Goal: Task Accomplishment & Management: Manage account settings

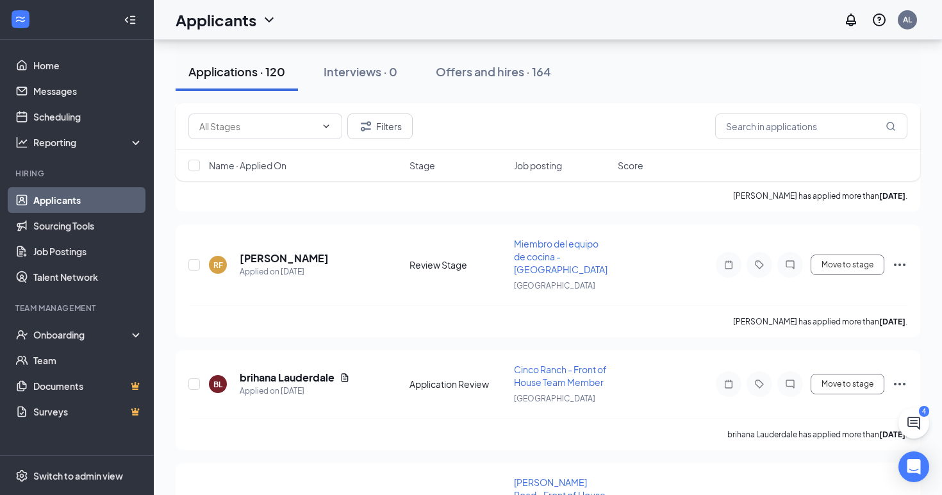
scroll to position [6070, 0]
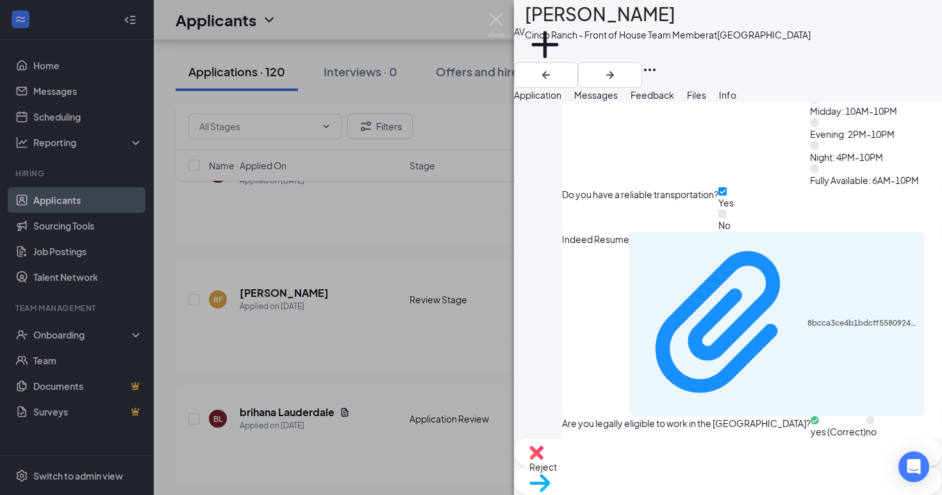
scroll to position [1333, 0]
click at [653, 467] on div "Reject" at bounding box center [728, 452] width 428 height 28
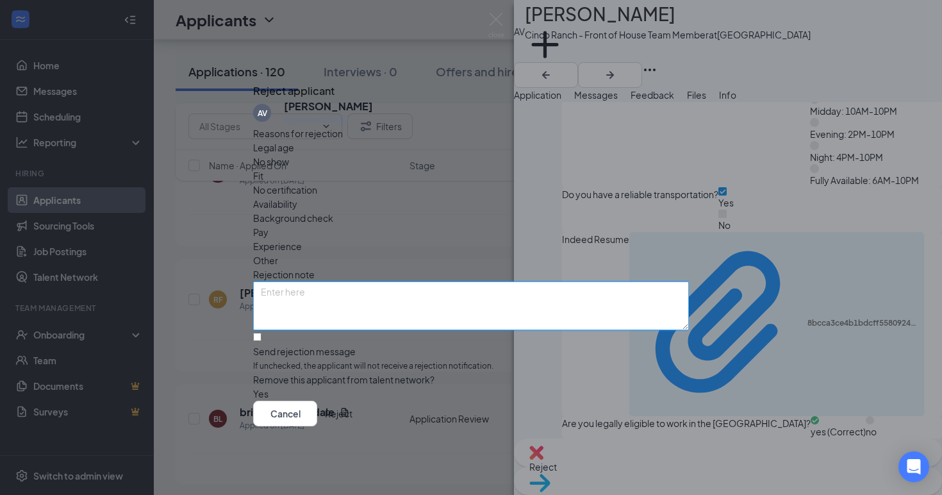
click at [410, 281] on textarea at bounding box center [471, 305] width 436 height 49
type textarea "Did not put in the effort to answer the application questions"
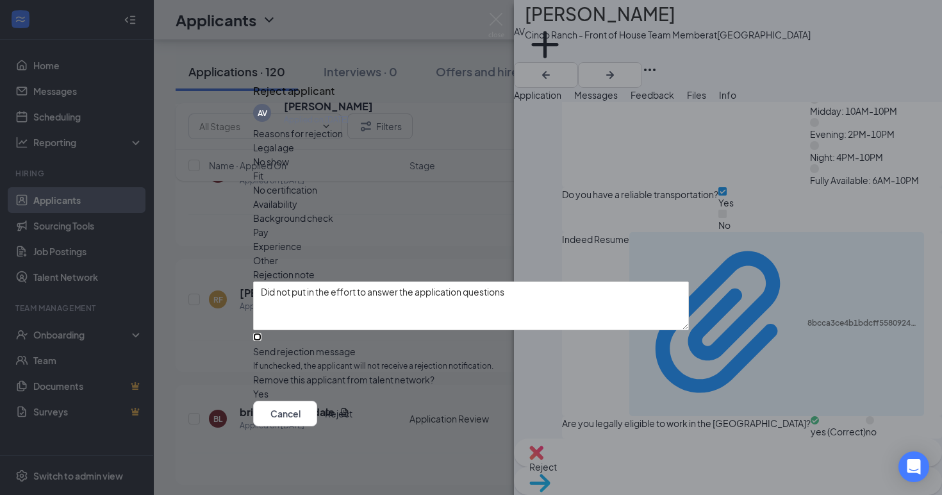
click at [261, 333] on input "Send rejection message If unchecked, the applicant will not receive a rejection…" at bounding box center [257, 337] width 8 height 8
checkbox input "true"
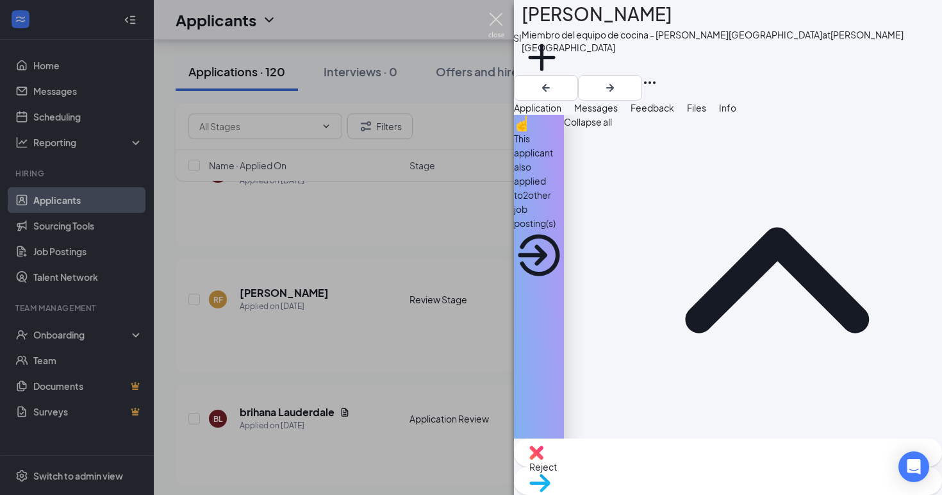
click at [495, 21] on img at bounding box center [496, 25] width 16 height 25
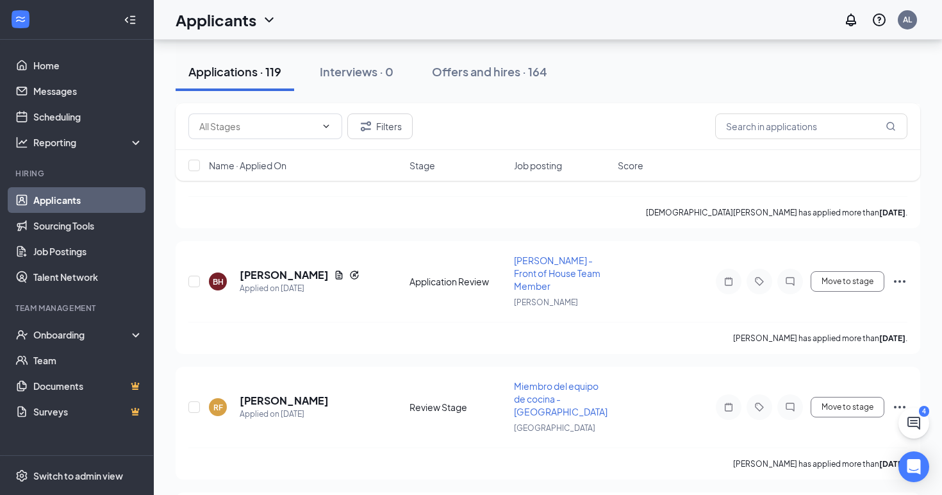
scroll to position [5961, 0]
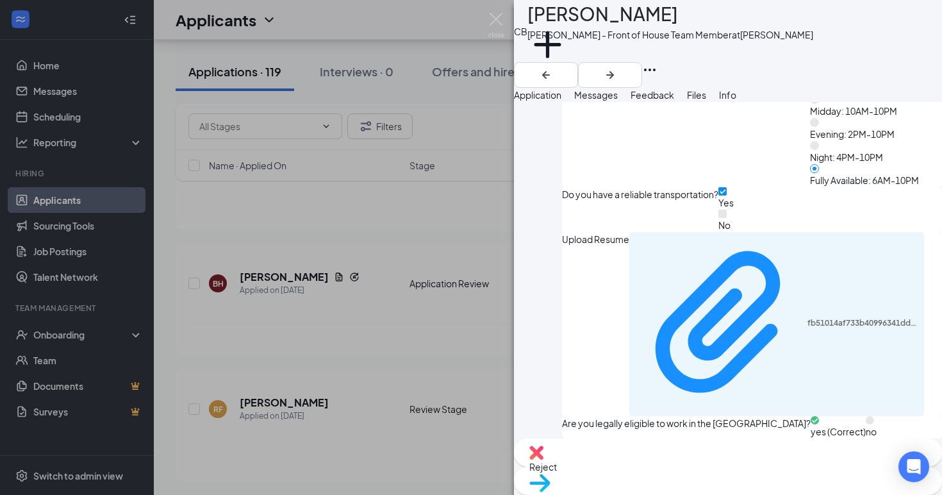
scroll to position [1488, 0]
click at [618, 101] on span "Messages" at bounding box center [596, 95] width 44 height 12
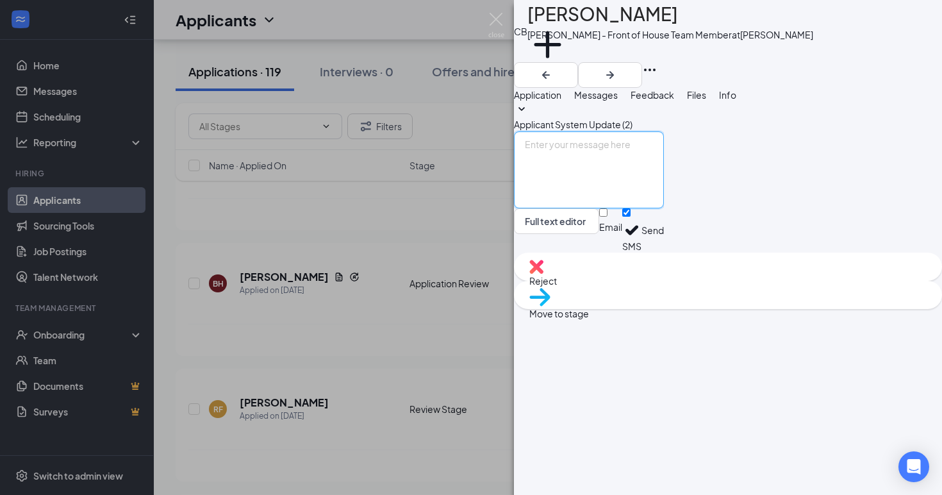
click at [604, 208] on textarea at bounding box center [589, 169] width 150 height 77
type textarea "Hi [PERSON_NAME], are you fully available [DATE] thru [DATE], 6am-10pm?"
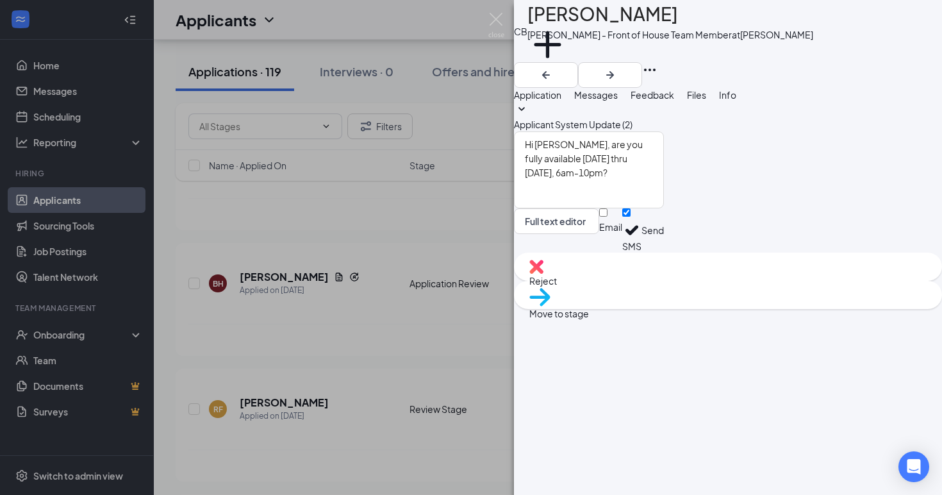
click at [664, 253] on button "Send" at bounding box center [653, 230] width 22 height 44
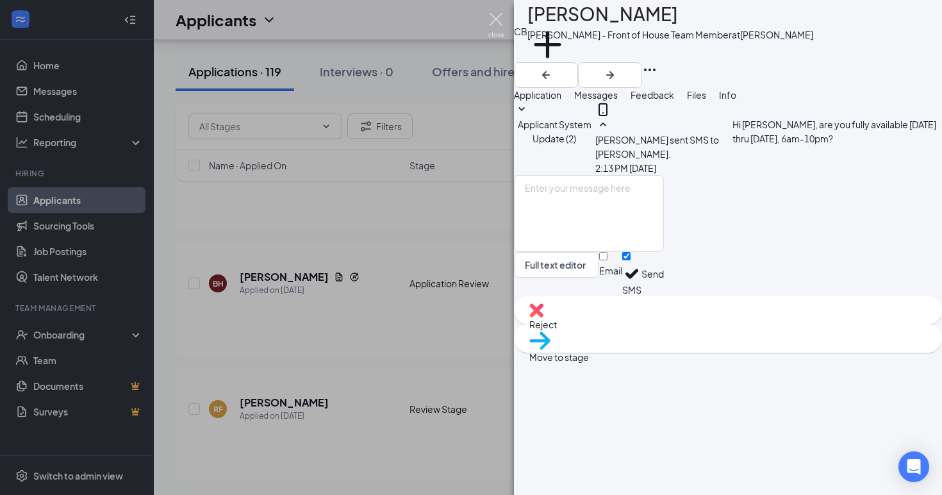
click at [496, 21] on img at bounding box center [496, 25] width 16 height 25
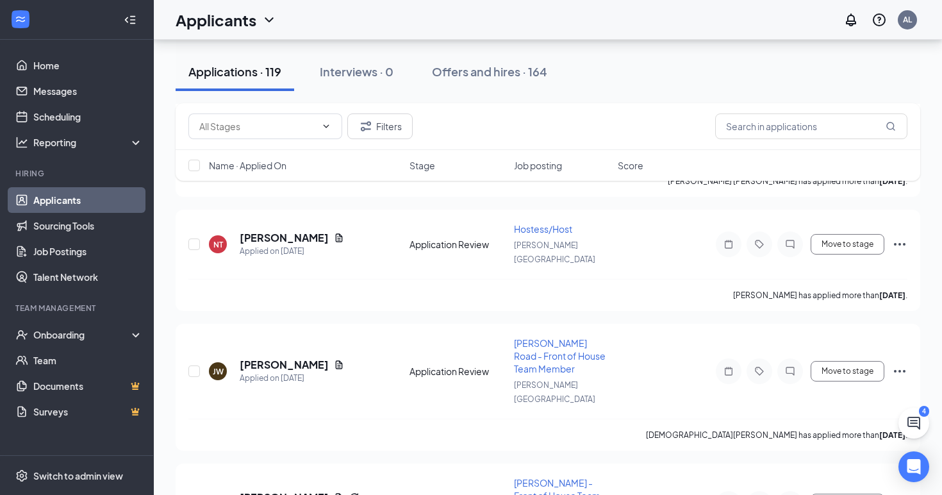
scroll to position [5737, 0]
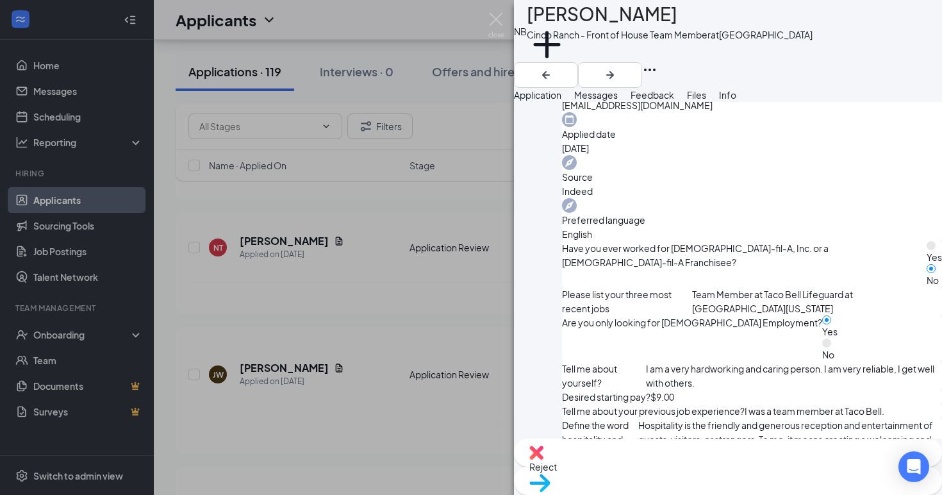
scroll to position [451, 0]
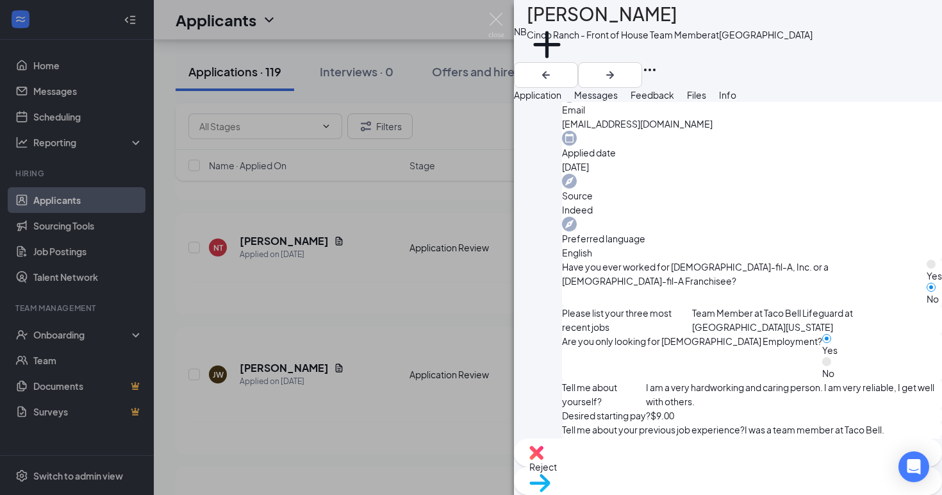
click at [557, 469] on span "Reject" at bounding box center [543, 467] width 28 height 12
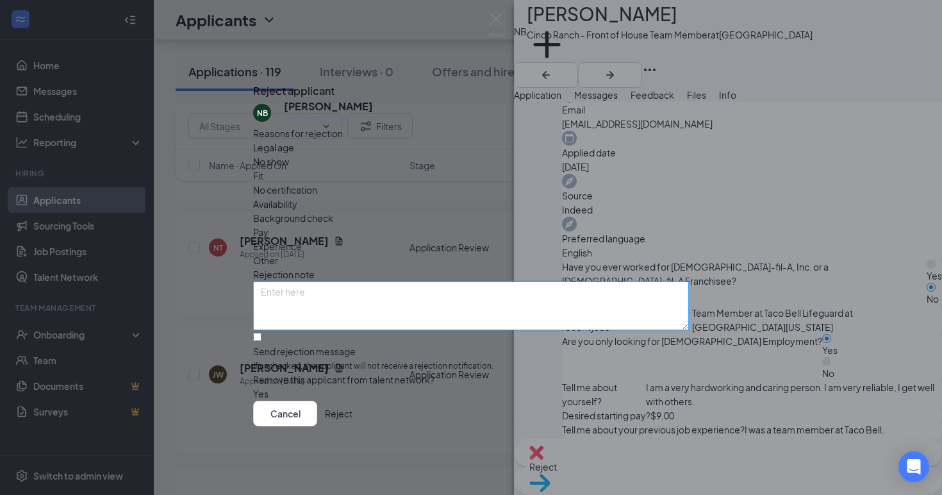
click at [429, 281] on textarea at bounding box center [471, 305] width 436 height 49
type textarea "Looking for [DEMOGRAPHIC_DATA] employment"
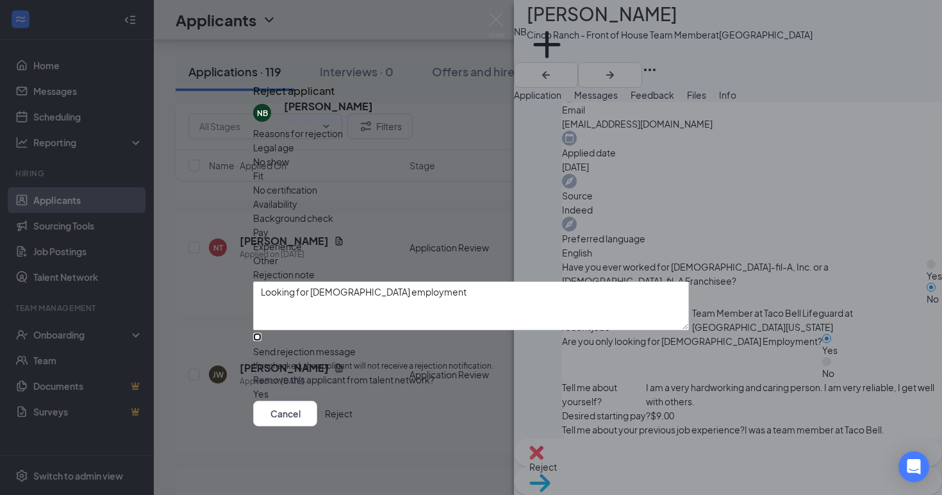
click at [261, 333] on input "Send rejection message If unchecked, the applicant will not receive a rejection…" at bounding box center [257, 337] width 8 height 8
checkbox input "true"
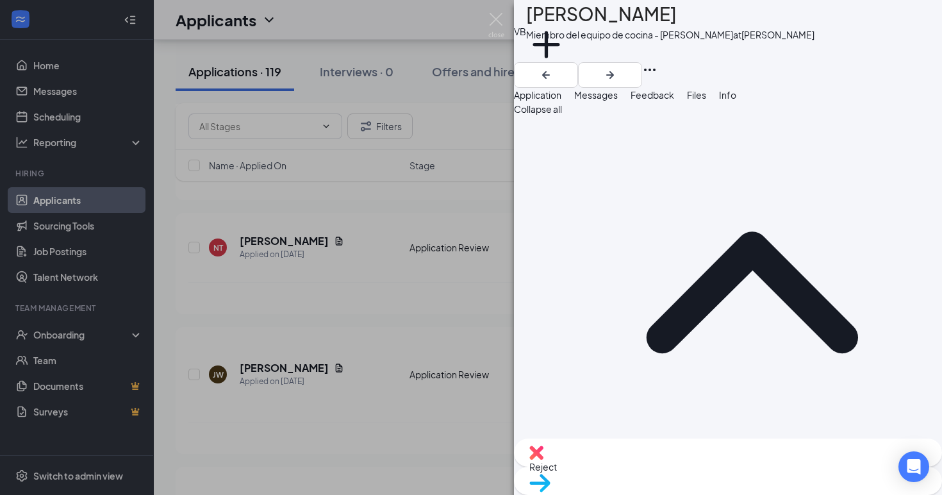
click at [463, 258] on div "VB [PERSON_NAME] Miembro del equipo de cocina - [PERSON_NAME] at [PERSON_NAME] …" at bounding box center [471, 247] width 942 height 495
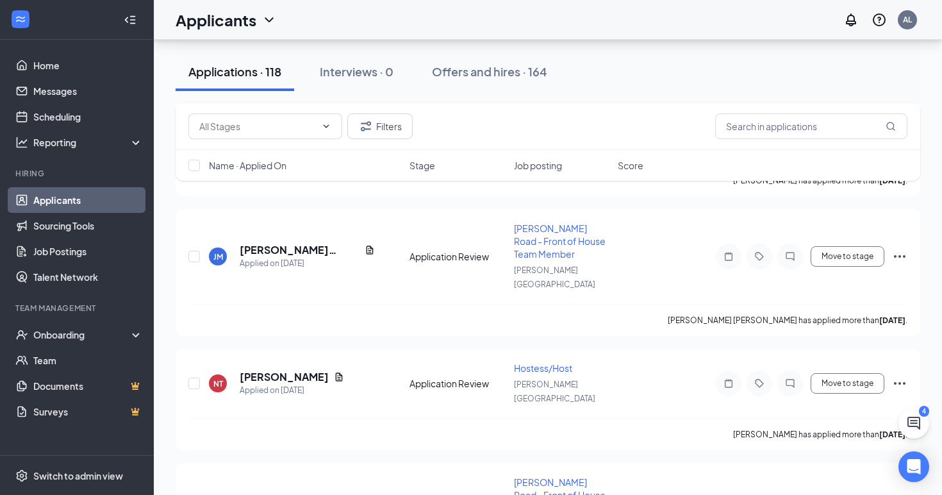
scroll to position [5600, 0]
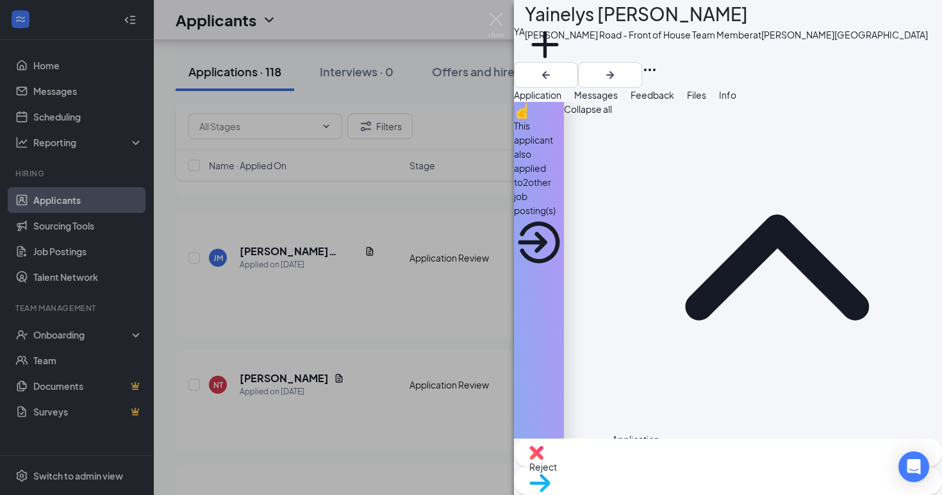
click at [564, 144] on div "This applicant also applied to 2 other job posting(s)" at bounding box center [539, 168] width 50 height 99
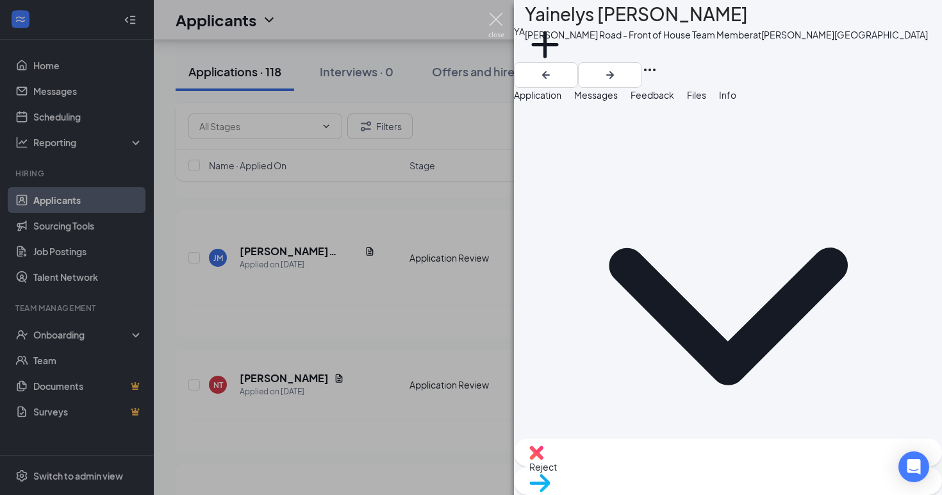
click at [496, 22] on img at bounding box center [496, 25] width 16 height 25
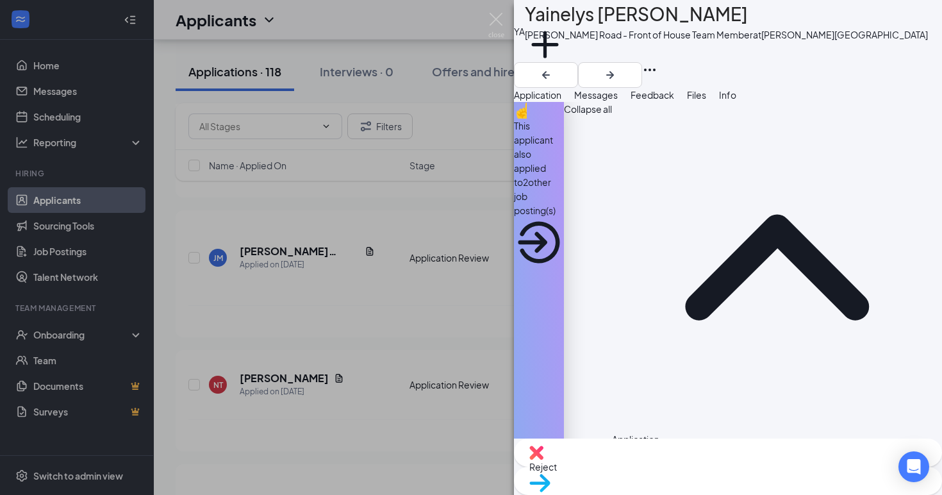
click at [557, 471] on span "Reject" at bounding box center [543, 467] width 28 height 12
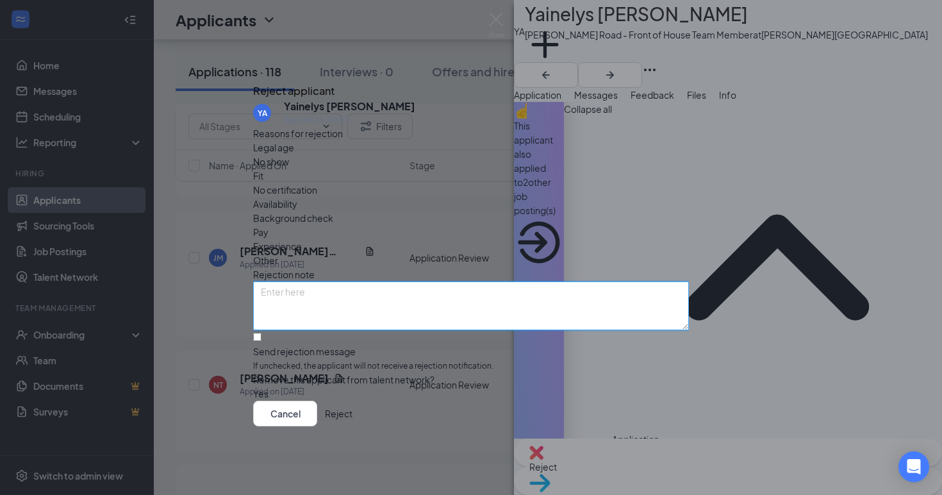
click at [343, 281] on textarea at bounding box center [471, 305] width 436 height 49
type textarea "Looking for [DEMOGRAPHIC_DATA]"
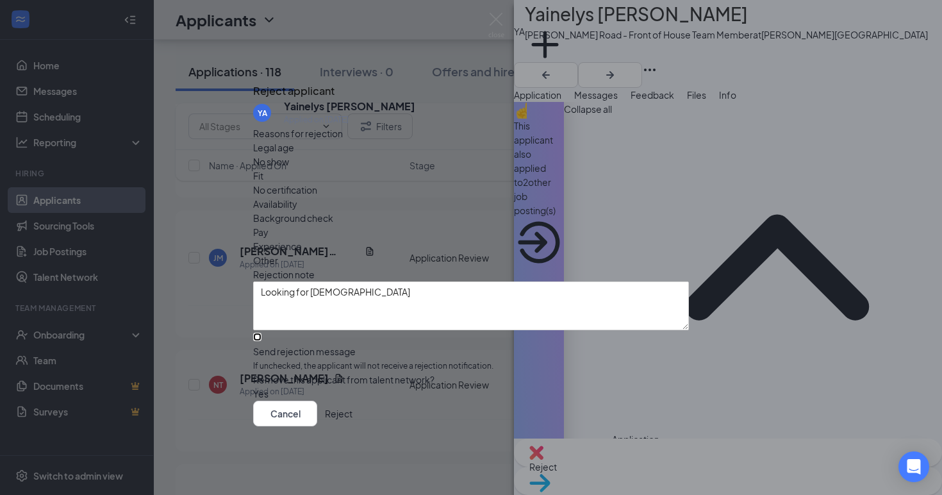
click at [261, 333] on input "Send rejection message If unchecked, the applicant will not receive a rejection…" at bounding box center [257, 337] width 8 height 8
checkbox input "true"
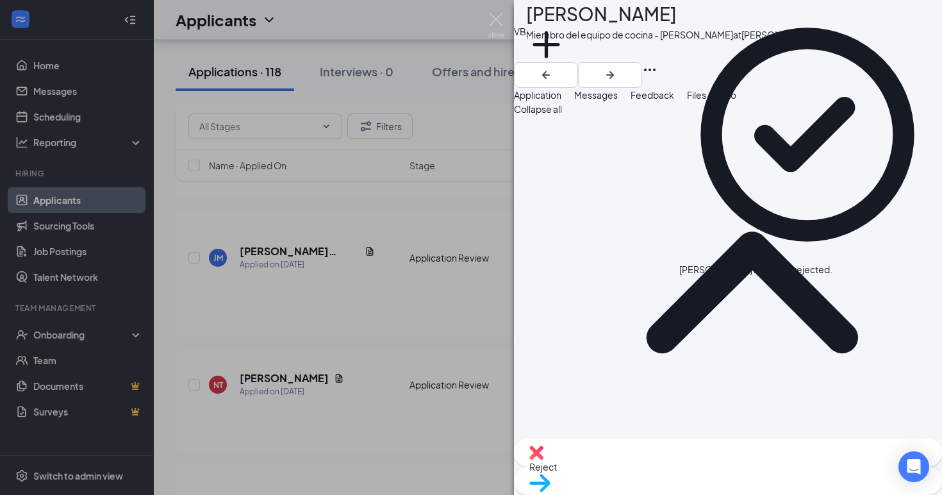
click at [405, 283] on div "VB [PERSON_NAME] Miembro del equipo de cocina - [PERSON_NAME] at [PERSON_NAME] …" at bounding box center [471, 247] width 942 height 495
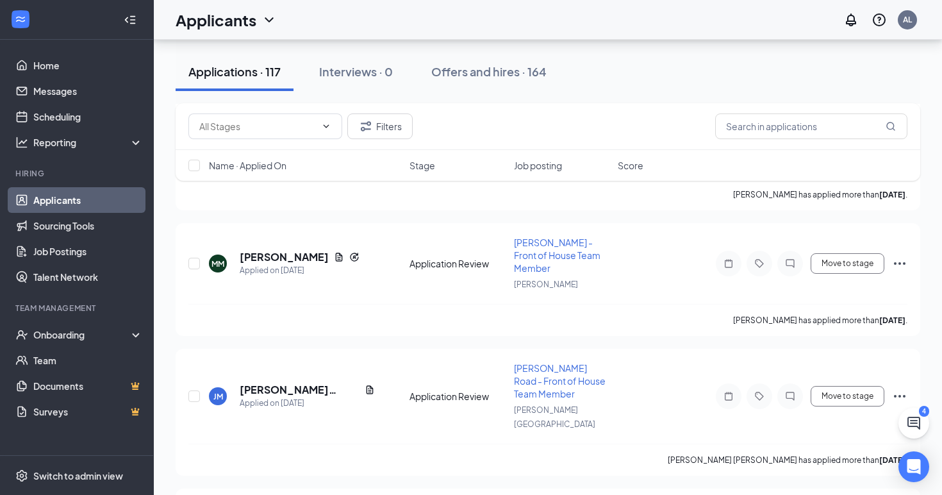
scroll to position [5461, 0]
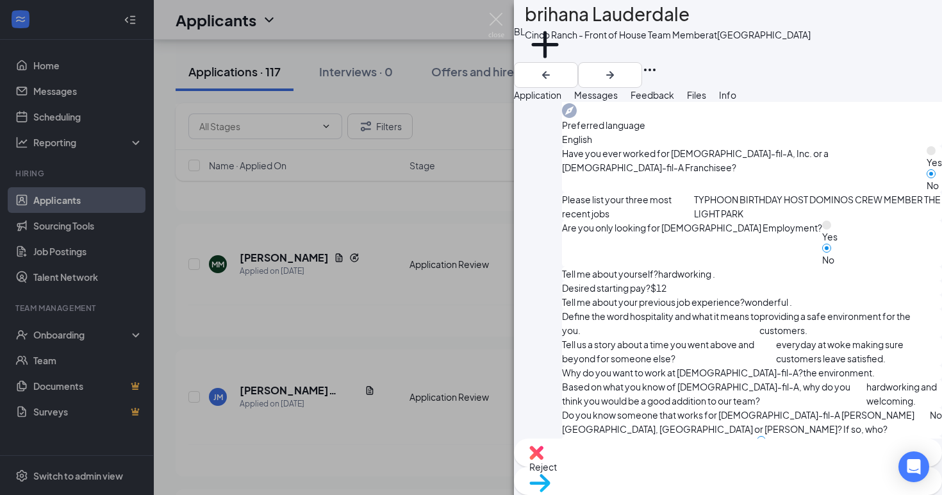
scroll to position [565, 0]
click at [557, 471] on span "Reject" at bounding box center [543, 467] width 28 height 12
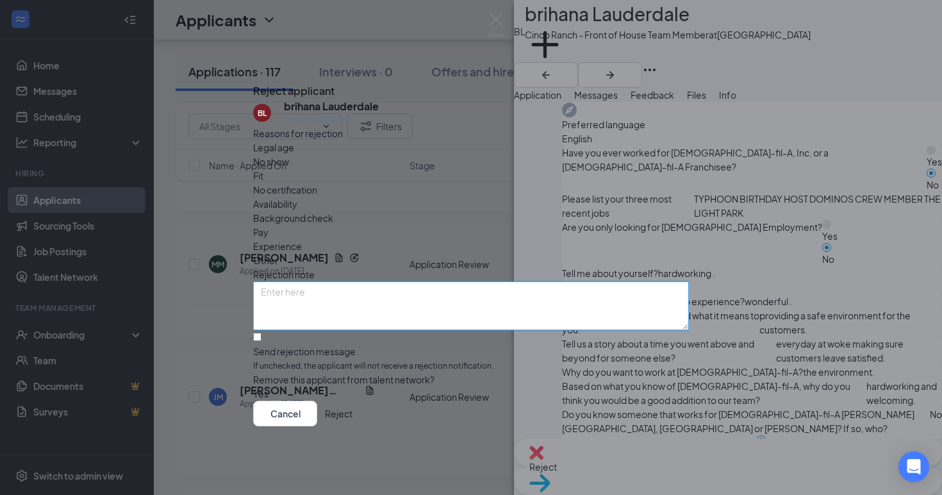
click at [439, 281] on textarea at bounding box center [471, 305] width 436 height 49
type textarea "Did not put in much effort to respond to application questions"
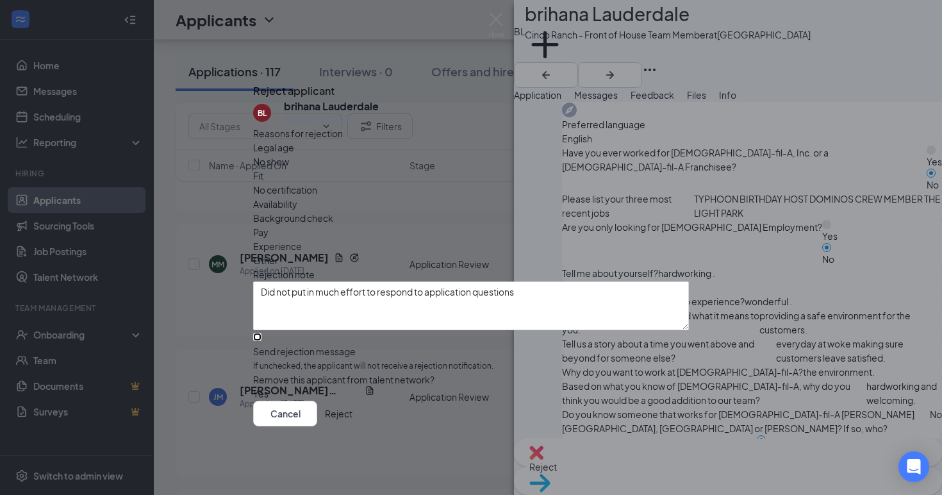
click at [261, 333] on input "Send rejection message If unchecked, the applicant will not receive a rejection…" at bounding box center [257, 337] width 8 height 8
checkbox input "true"
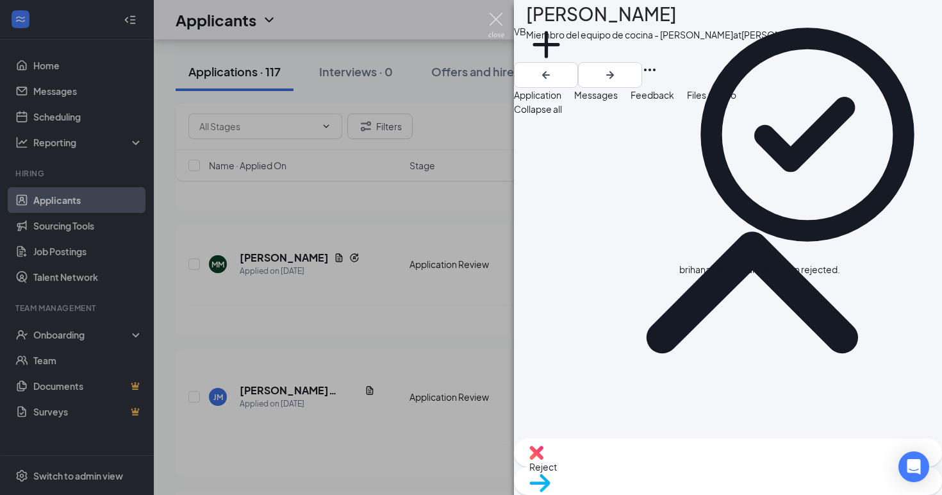
click at [497, 17] on img at bounding box center [496, 25] width 16 height 25
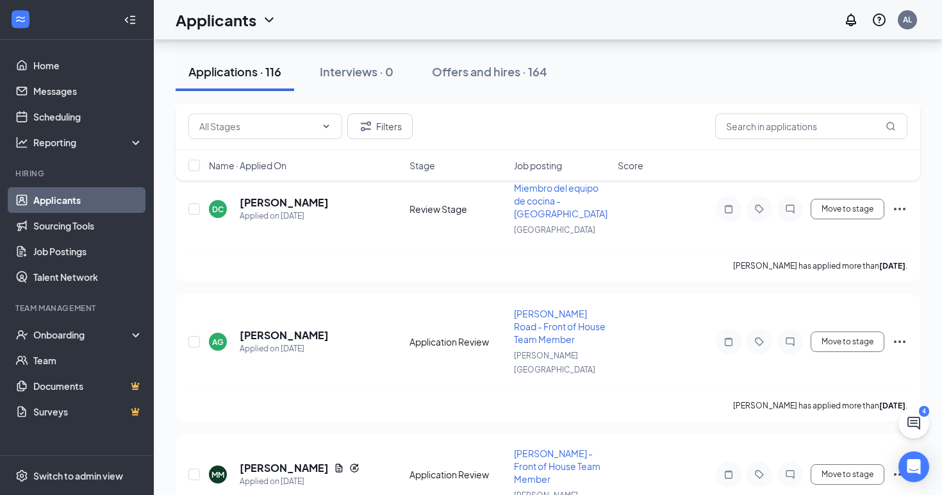
scroll to position [5242, 0]
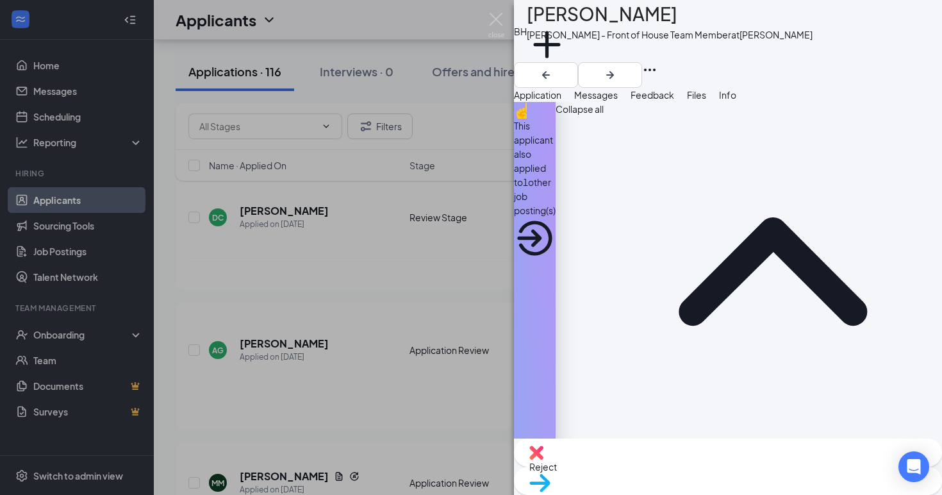
click at [556, 145] on div "This applicant also applied to 1 other job posting(s)" at bounding box center [535, 168] width 42 height 99
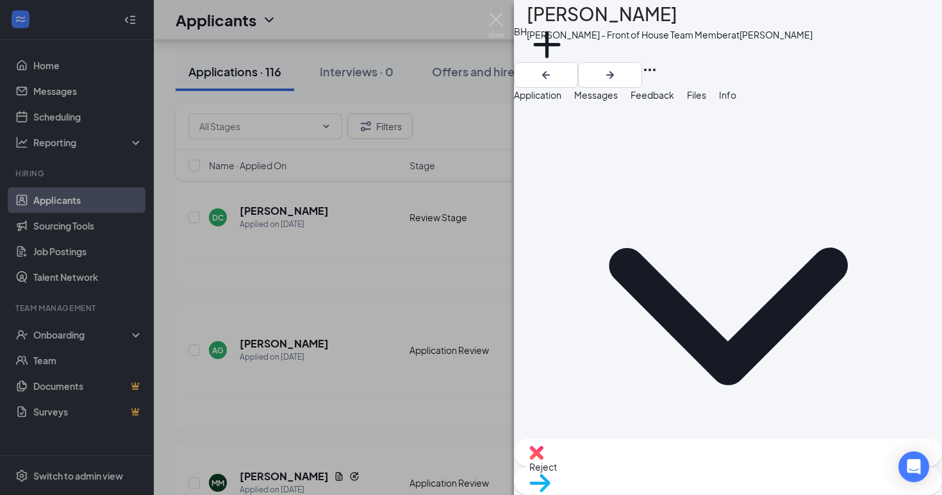
click at [618, 101] on span "Messages" at bounding box center [596, 95] width 44 height 12
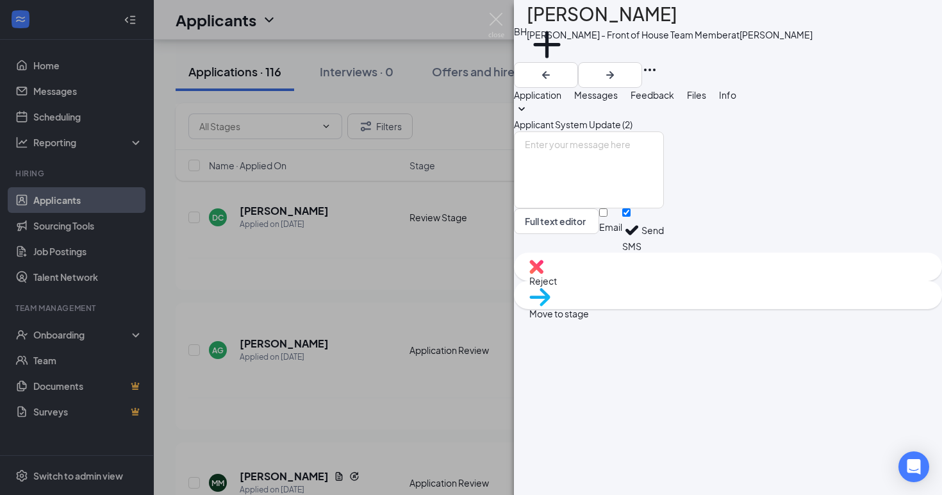
click at [561, 101] on span "Application" at bounding box center [537, 95] width 47 height 12
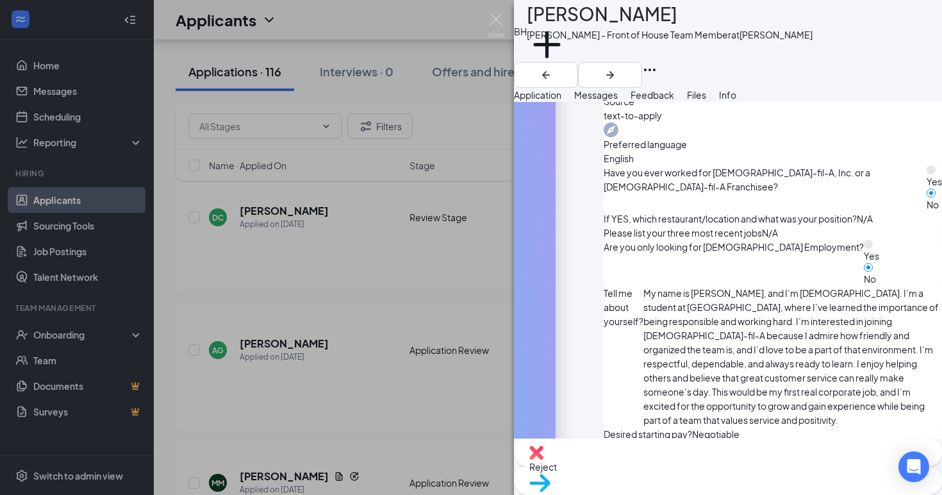
scroll to position [516, 0]
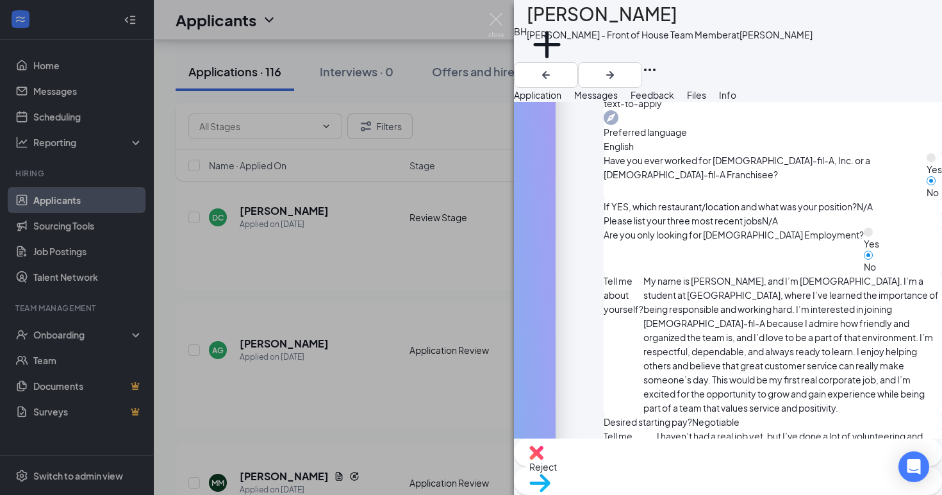
click at [618, 101] on span "Messages" at bounding box center [596, 95] width 44 height 12
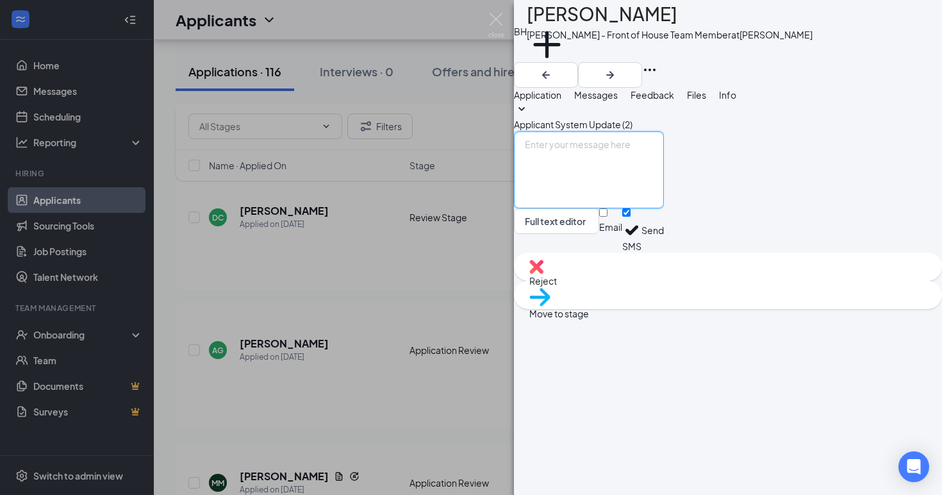
click at [605, 208] on textarea at bounding box center [589, 169] width 150 height 77
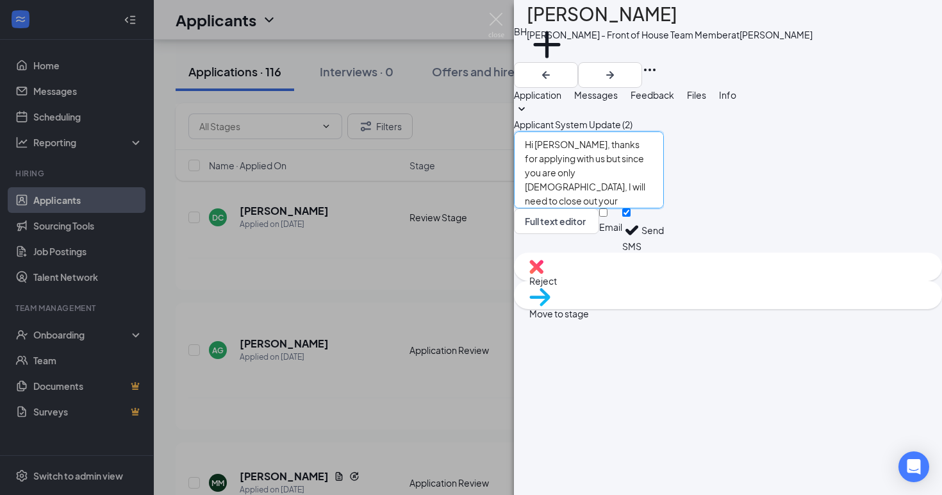
type textarea "Hi [PERSON_NAME], thanks for applying with us but since you are only [DEMOGRAPH…"
click at [664, 253] on button "Send" at bounding box center [653, 230] width 22 height 44
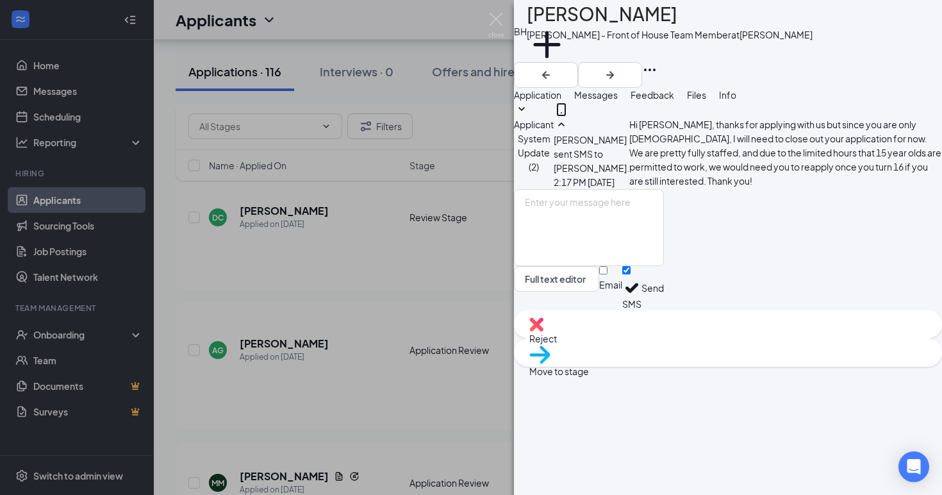
click at [557, 344] on span "Reject" at bounding box center [543, 339] width 28 height 12
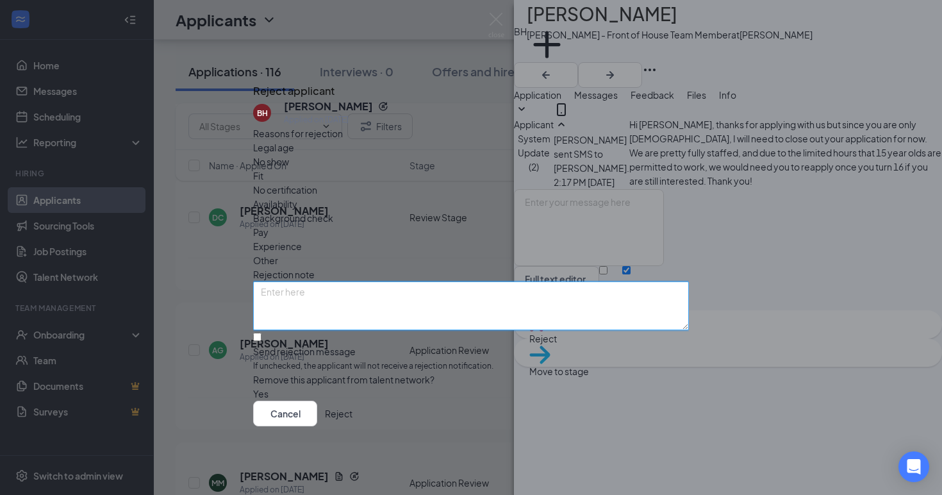
click at [374, 281] on textarea at bounding box center [471, 305] width 436 height 49
type textarea "only [DEMOGRAPHIC_DATA]; asked to reapply when 16 if interested"
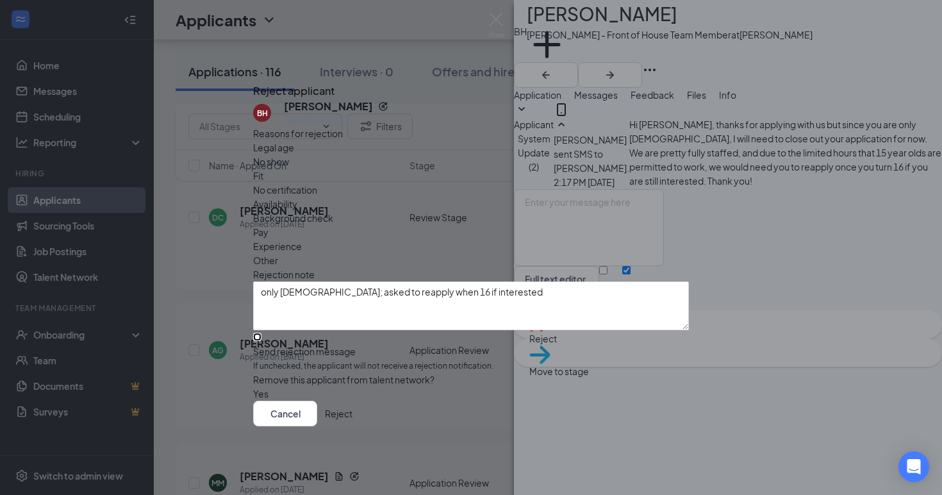
click at [261, 333] on input "Send rejection message If unchecked, the applicant will not receive a rejection…" at bounding box center [257, 337] width 8 height 8
checkbox input "true"
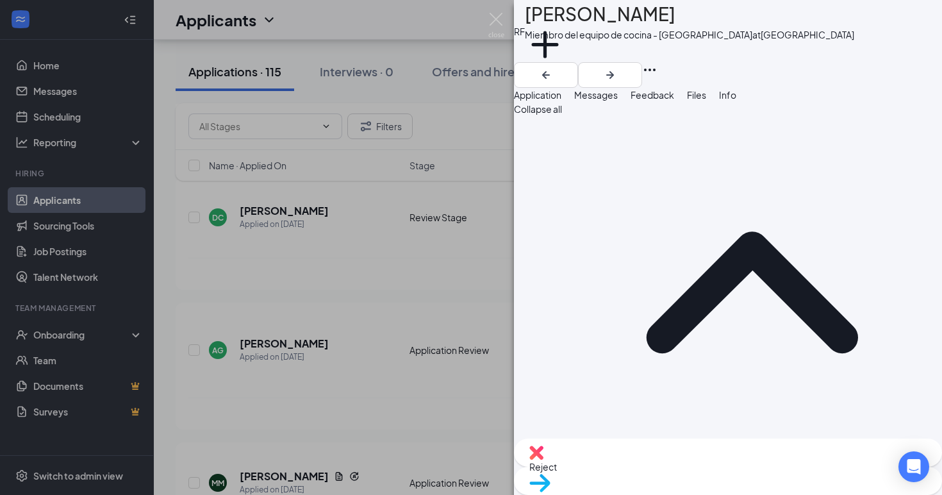
click at [479, 289] on div "RF [PERSON_NAME] Miembro del equipo de cocina - Cinco Ranch at [GEOGRAPHIC_DATA…" at bounding box center [471, 247] width 942 height 495
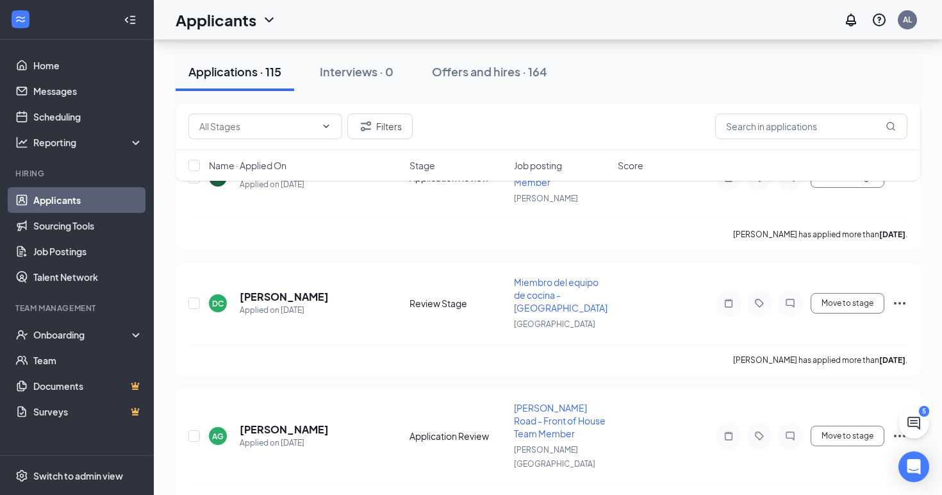
scroll to position [5151, 0]
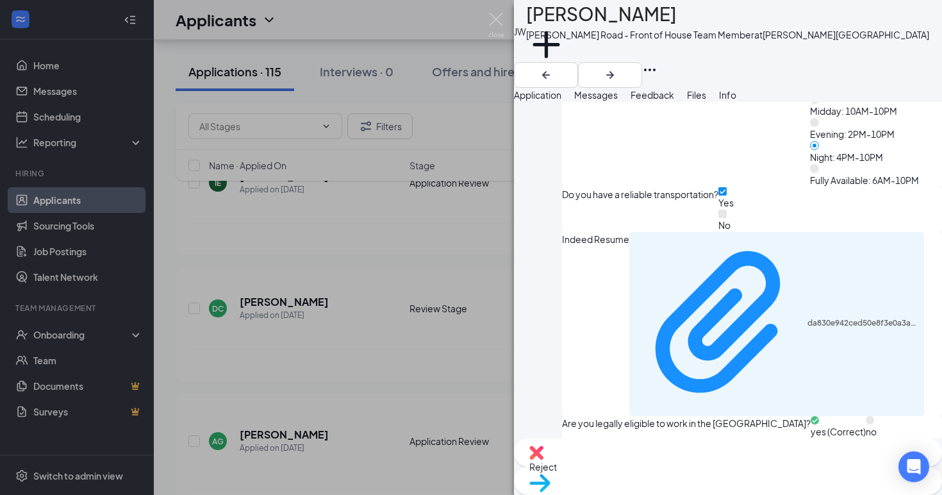
scroll to position [1441, 0]
click at [618, 101] on span "Messages" at bounding box center [596, 95] width 44 height 12
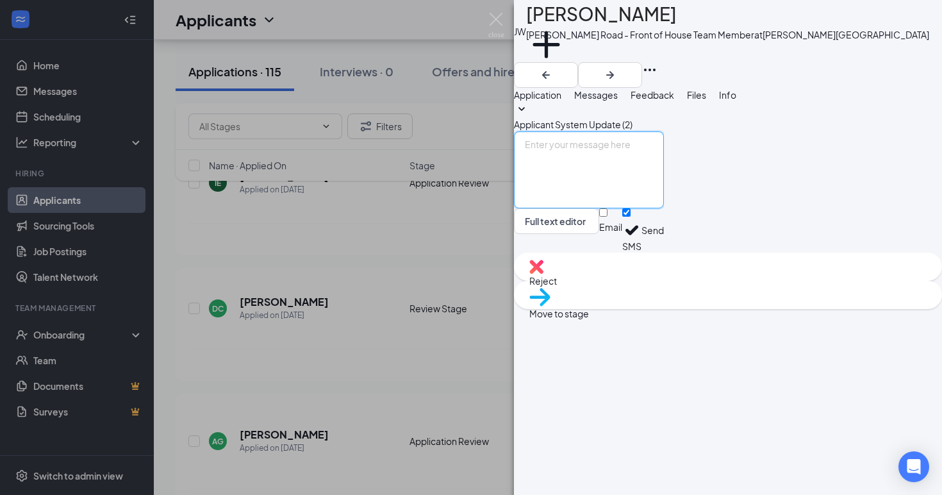
click at [623, 208] on textarea at bounding box center [589, 169] width 150 height 77
type textarea "Hi [PERSON_NAME], are you fully available [DATE] thru [DATE], 4pm-10pm?"
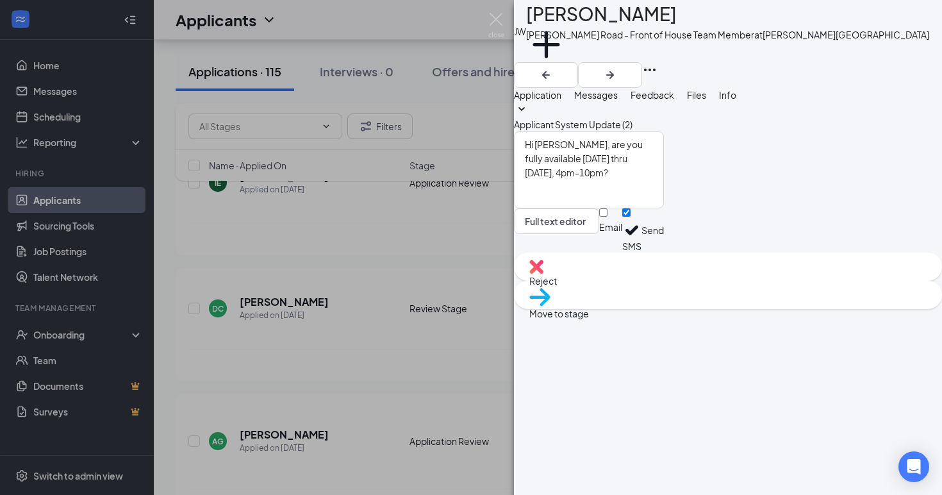
click at [664, 253] on button "Send" at bounding box center [653, 230] width 22 height 44
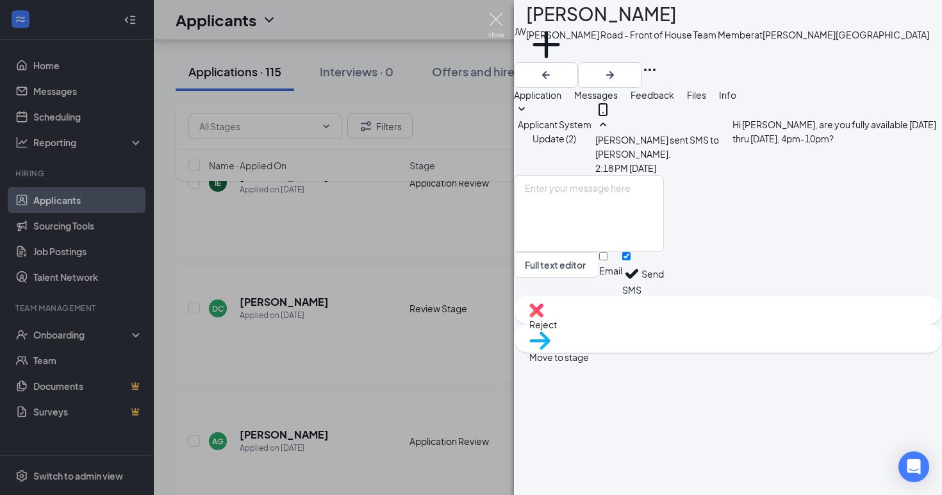
click at [493, 21] on img at bounding box center [496, 25] width 16 height 25
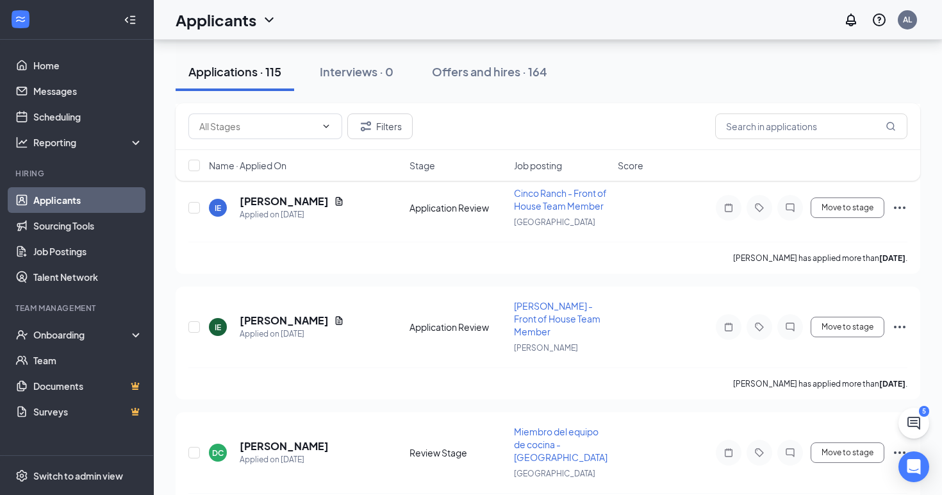
scroll to position [5001, 0]
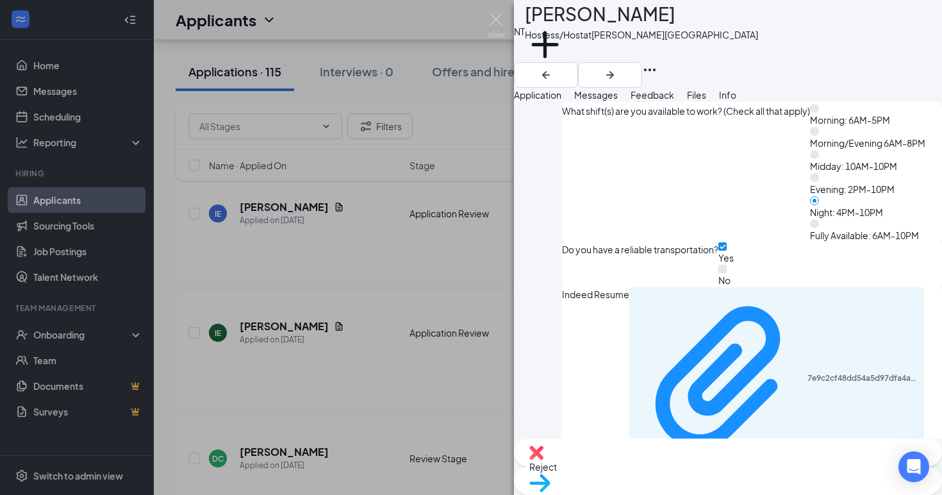
scroll to position [1432, 0]
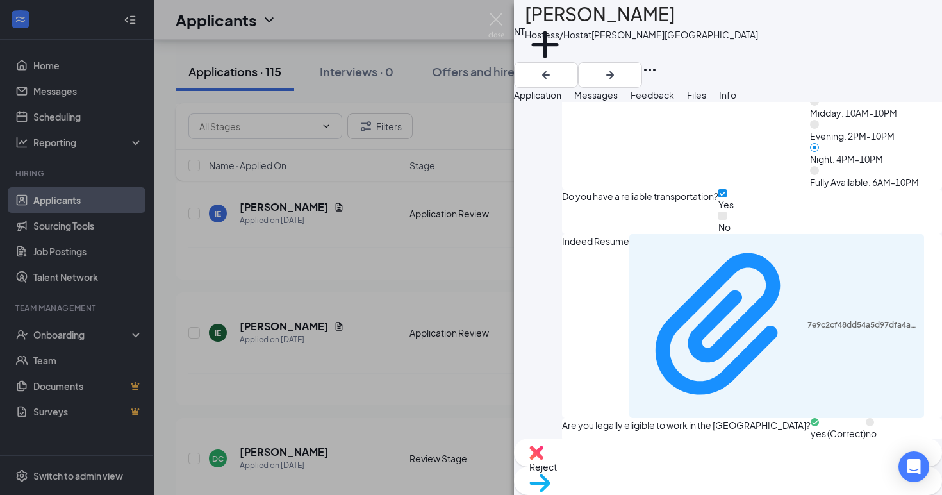
click at [618, 101] on span "Messages" at bounding box center [596, 95] width 44 height 12
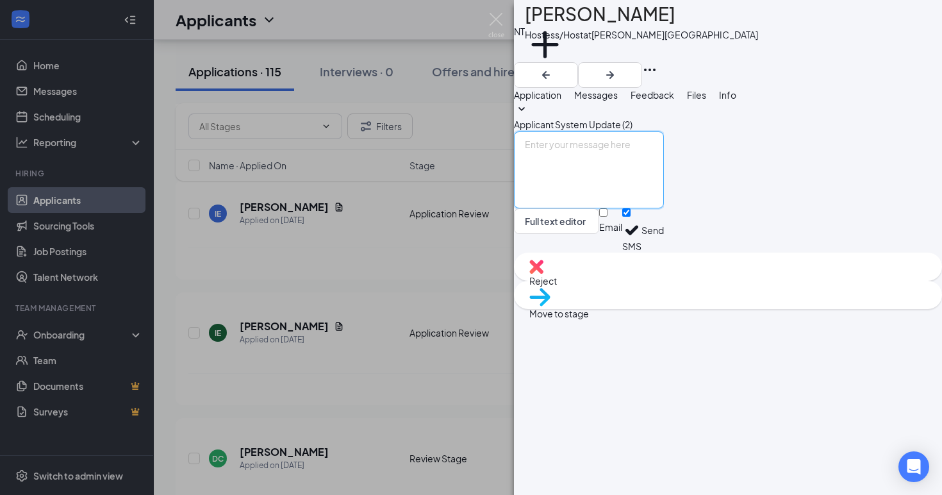
click at [592, 208] on textarea at bounding box center [589, 169] width 150 height 77
type textarea "Hi [PERSON_NAME], are you fully available [DATE] thru [DATE], 4pm-10pm?"
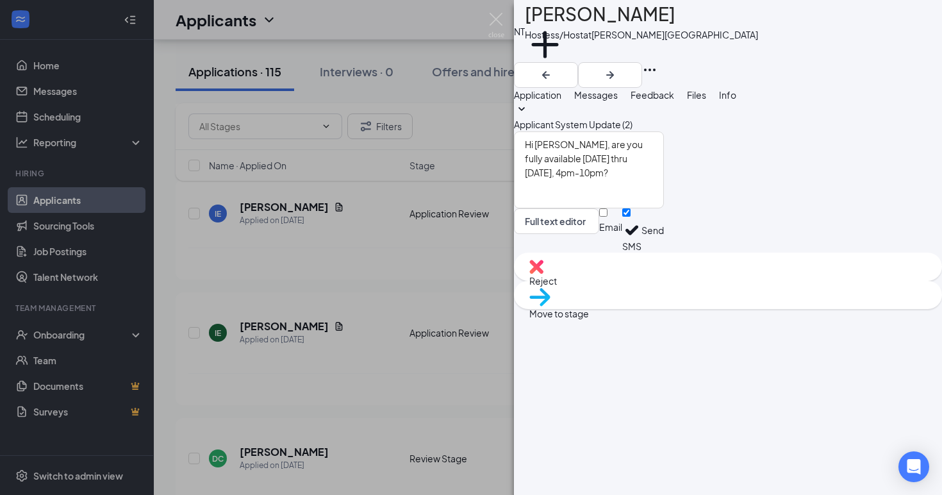
click at [664, 253] on button "Send" at bounding box center [653, 230] width 22 height 44
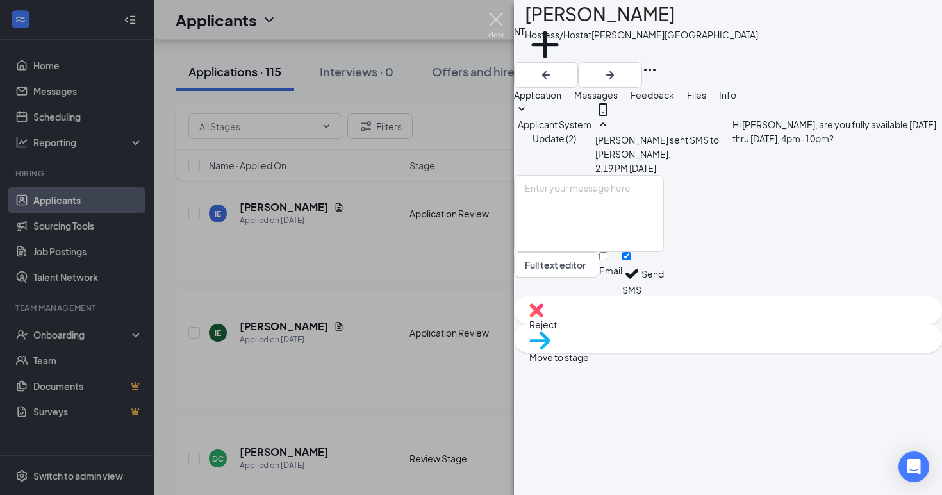
click at [494, 23] on img at bounding box center [496, 25] width 16 height 25
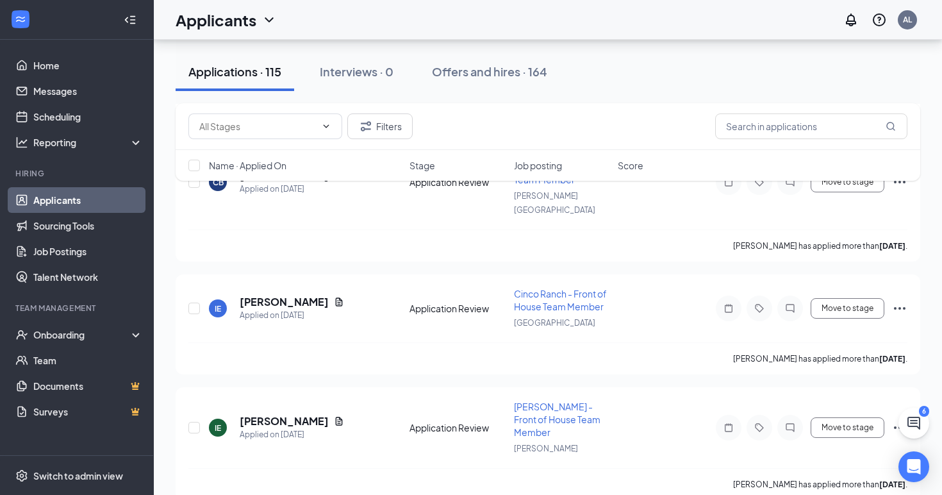
scroll to position [4904, 0]
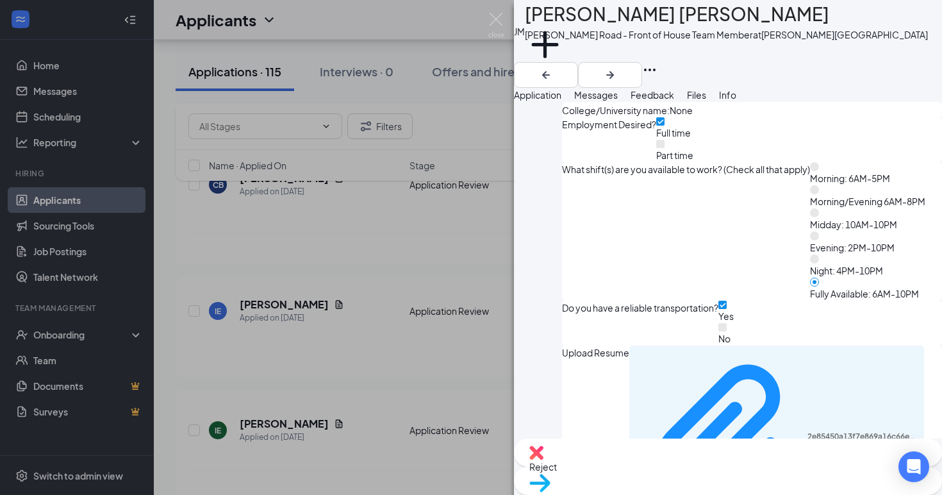
scroll to position [1455, 0]
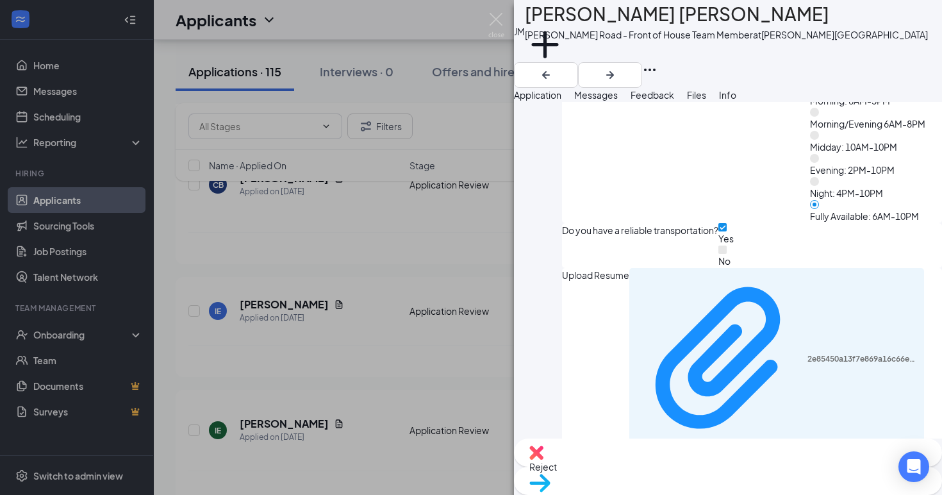
click at [618, 101] on span "Messages" at bounding box center [596, 95] width 44 height 12
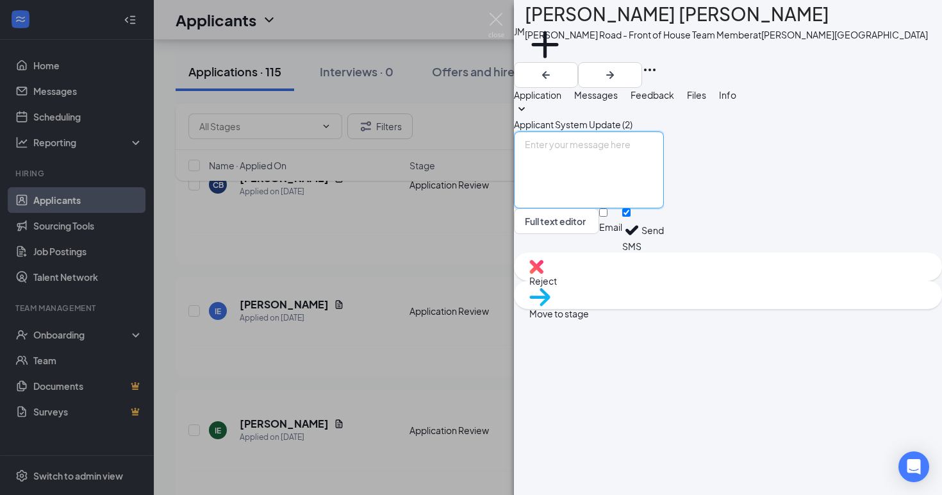
click at [620, 208] on textarea at bounding box center [589, 169] width 150 height 77
type textarea "Hi [PERSON_NAME], thanks for applying with us. Are you fully available [DATE] t…"
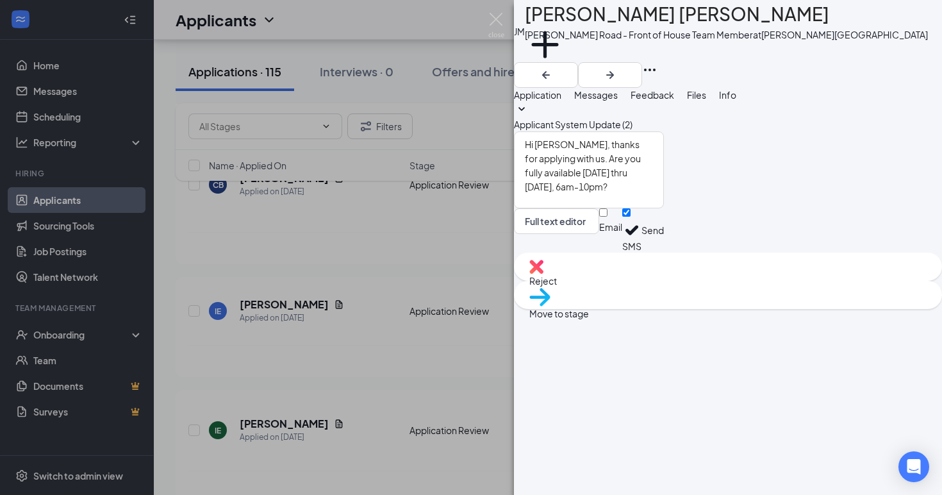
click at [664, 253] on button "Send" at bounding box center [653, 230] width 22 height 44
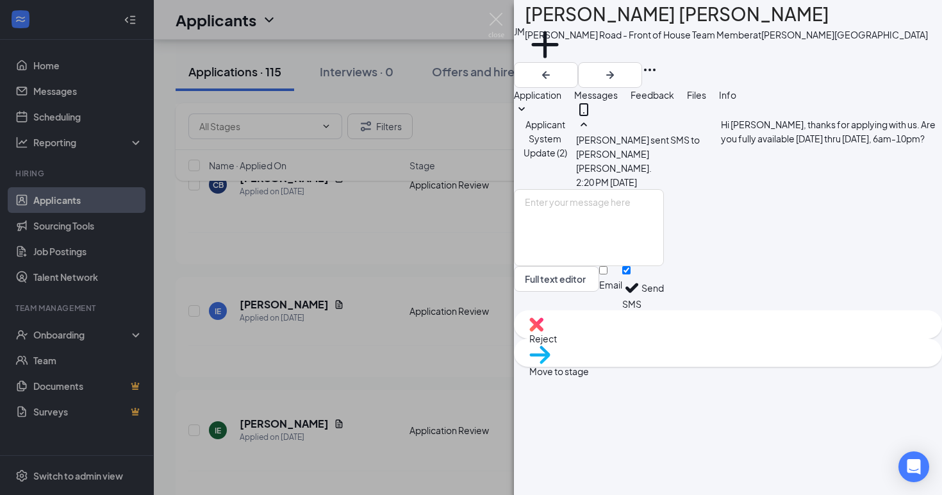
click at [439, 306] on div "[PERSON_NAME] [PERSON_NAME] Road - Front of House Team Member at [PERSON_NAME][…" at bounding box center [471, 247] width 942 height 495
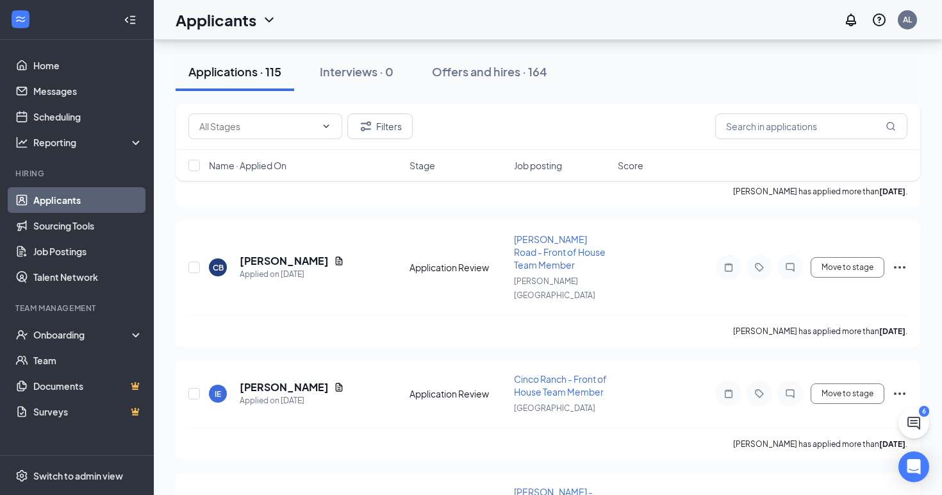
scroll to position [4787, 0]
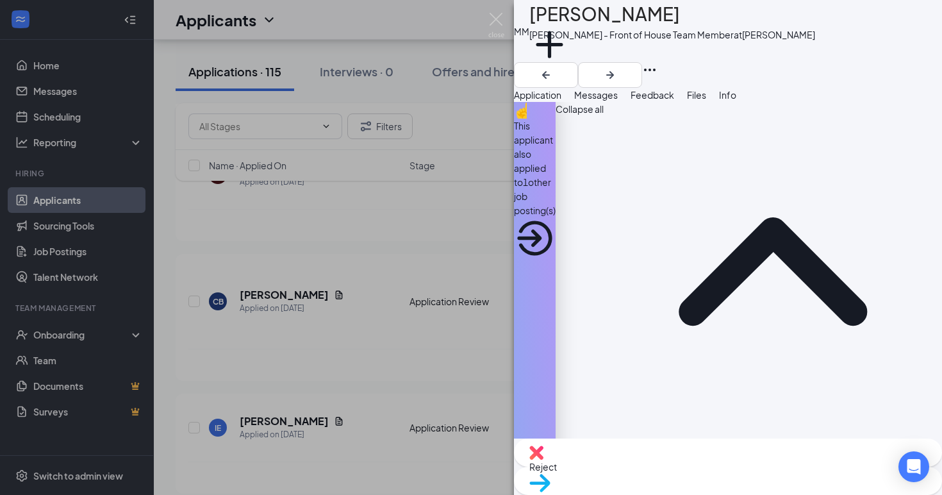
click at [556, 144] on div "This applicant also applied to 1 other job posting(s)" at bounding box center [535, 168] width 42 height 99
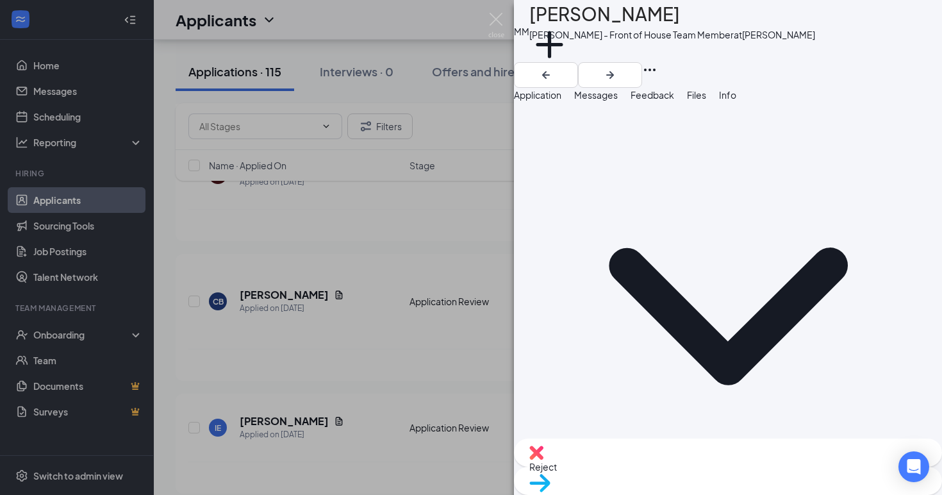
click at [561, 102] on div "Application" at bounding box center [537, 95] width 47 height 14
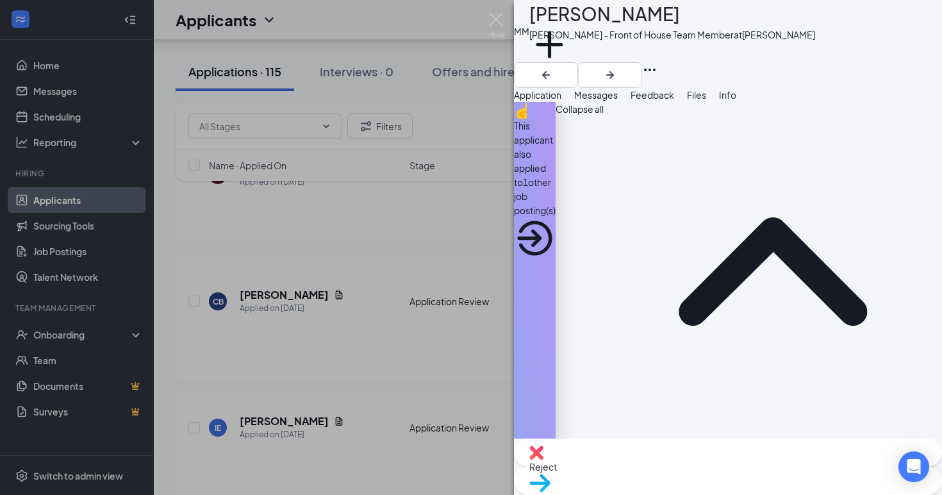
click at [618, 101] on span "Messages" at bounding box center [596, 95] width 44 height 12
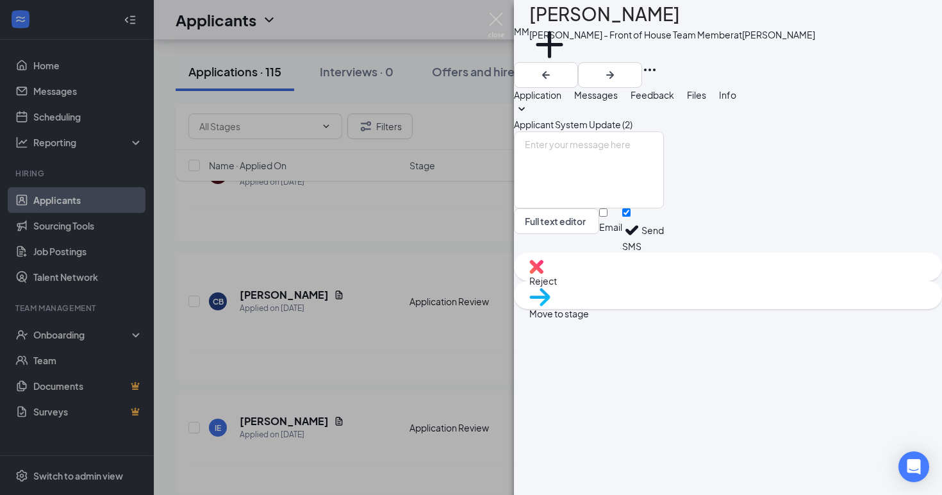
click at [561, 101] on span "Application" at bounding box center [537, 95] width 47 height 12
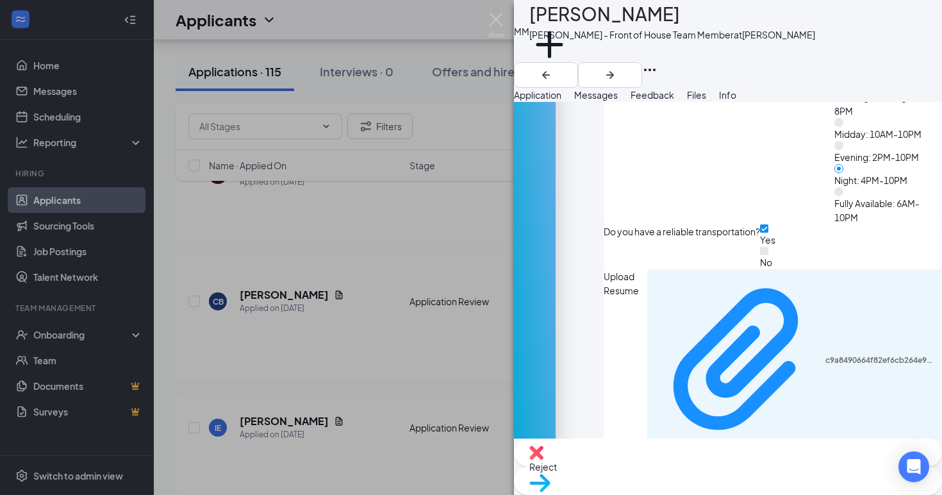
scroll to position [1902, 0]
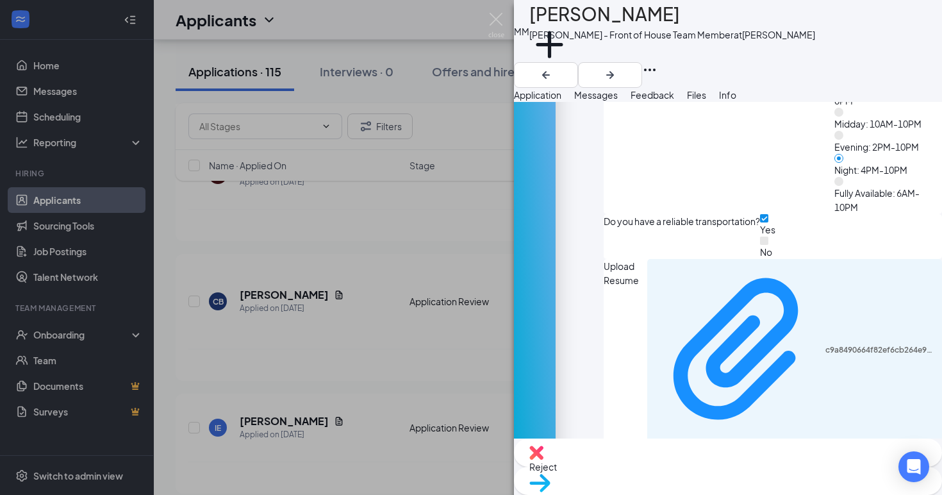
click at [618, 101] on span "Messages" at bounding box center [596, 95] width 44 height 12
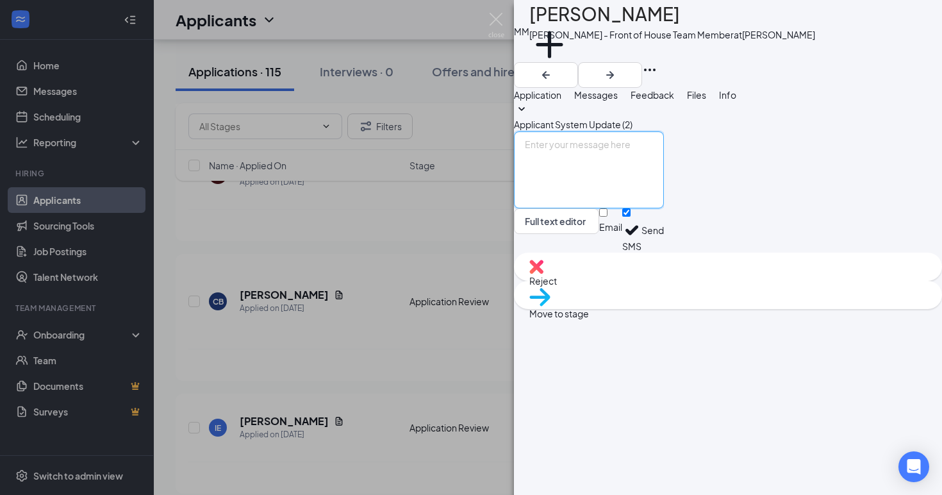
click at [649, 208] on textarea at bounding box center [589, 169] width 150 height 77
type textarea "Hi [PERSON_NAME], are you fully available [DATE] thru [DATE], 4pm-10pm?"
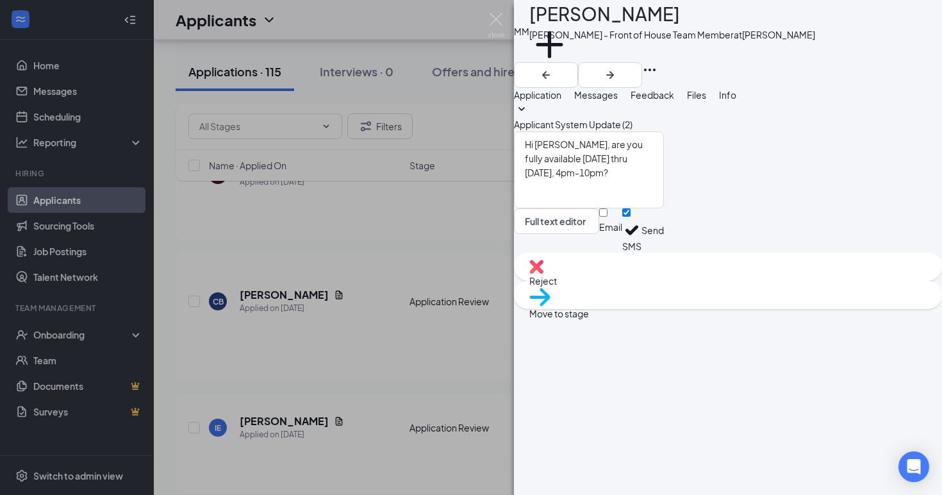
click at [664, 253] on button "Send" at bounding box center [653, 230] width 22 height 44
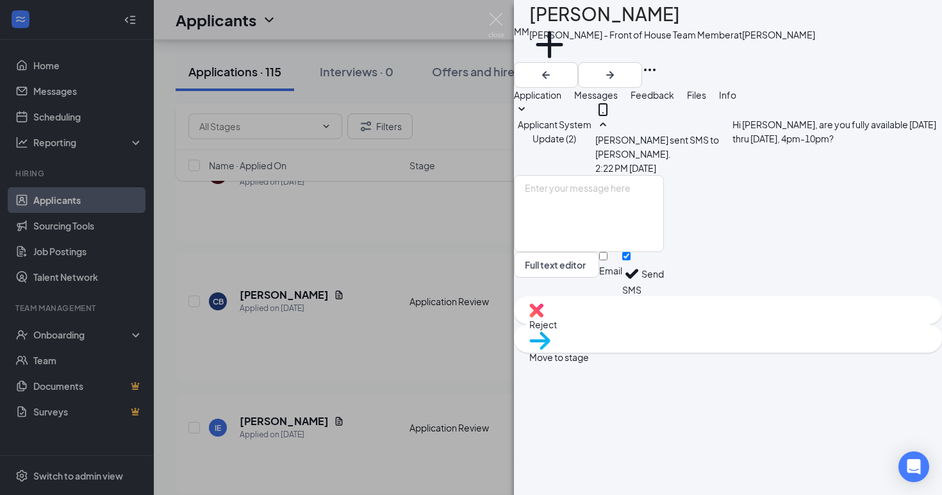
click at [471, 316] on div "MM [PERSON_NAME] [PERSON_NAME] - Front of House Team Member at [PERSON_NAME] Ad…" at bounding box center [471, 247] width 942 height 495
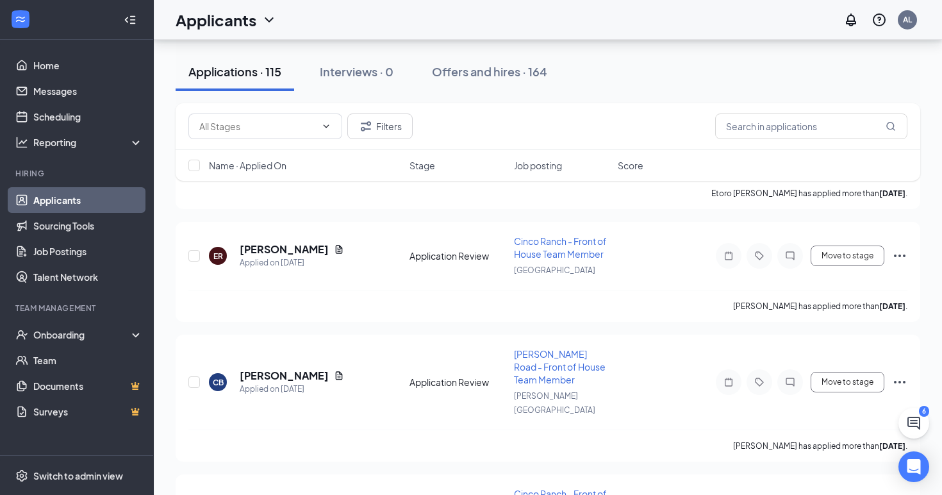
scroll to position [4688, 0]
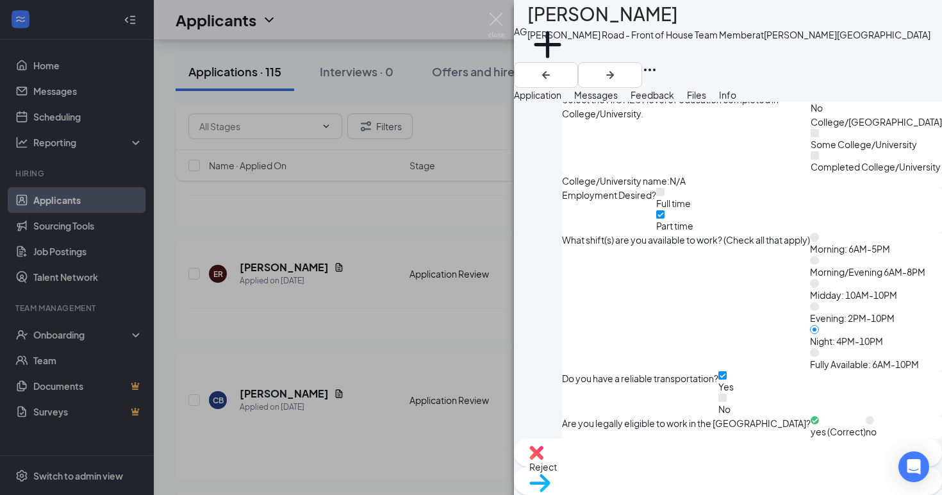
scroll to position [1505, 0]
click at [618, 101] on span "Messages" at bounding box center [596, 95] width 44 height 12
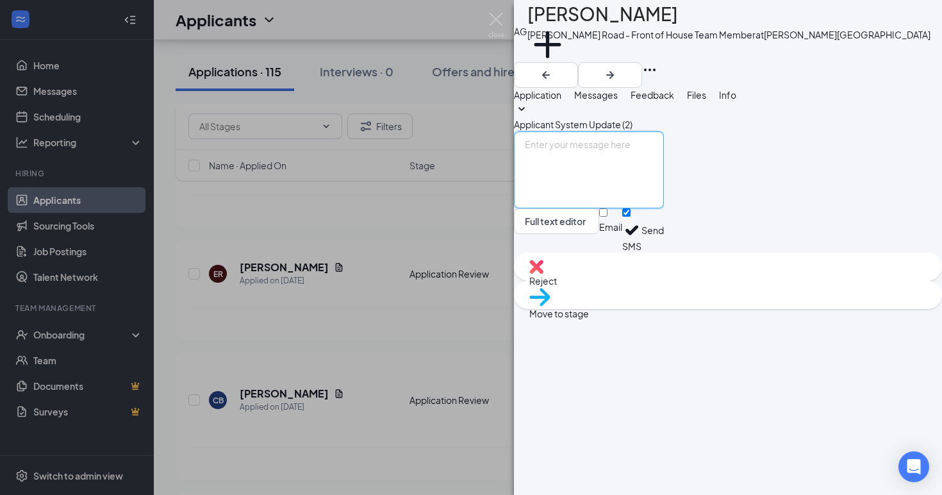
click at [618, 208] on textarea at bounding box center [589, 169] width 150 height 77
type textarea "Hi [PERSON_NAME], are you fully available [DATE] thru [DATE], 4pm-10pm?"
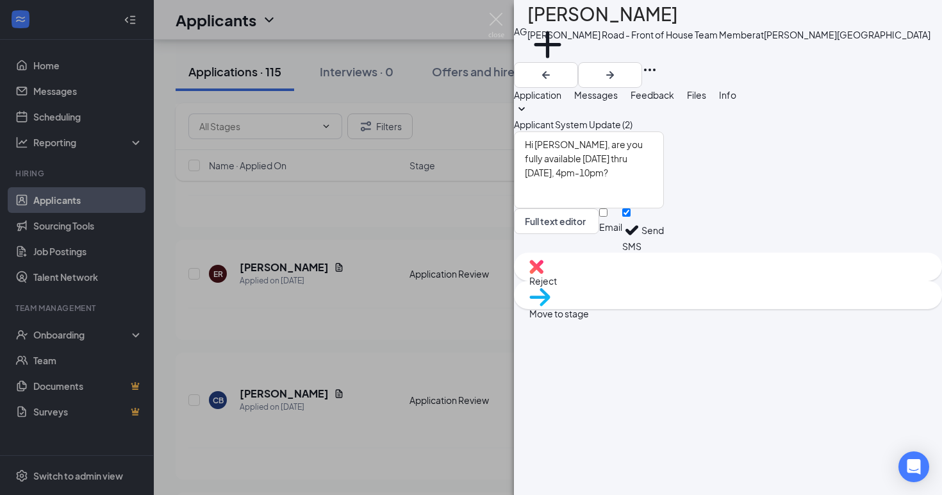
click at [664, 253] on button "Send" at bounding box center [653, 230] width 22 height 44
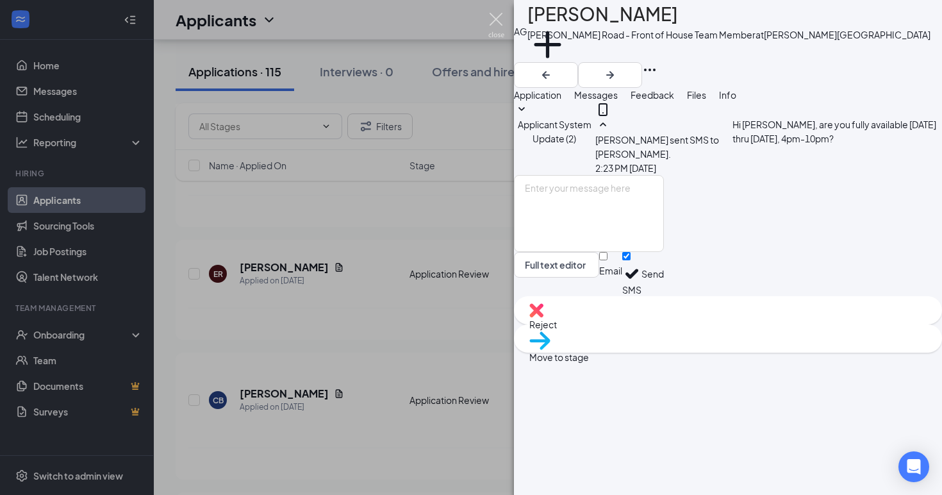
click at [492, 22] on img at bounding box center [496, 25] width 16 height 25
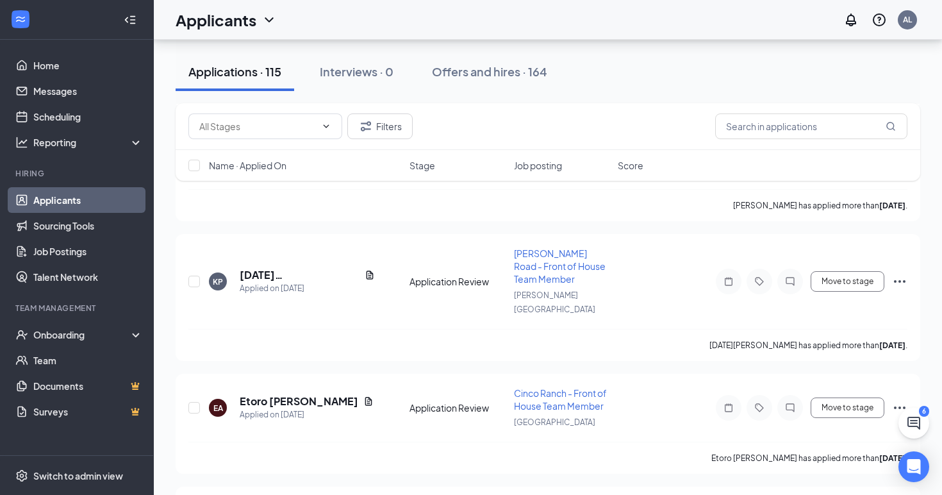
scroll to position [4440, 0]
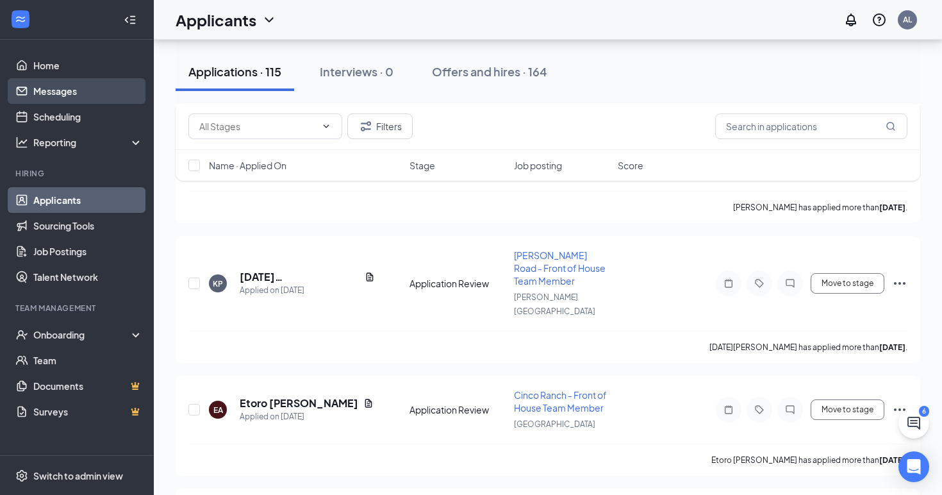
click at [65, 97] on link "Messages" at bounding box center [88, 91] width 110 height 26
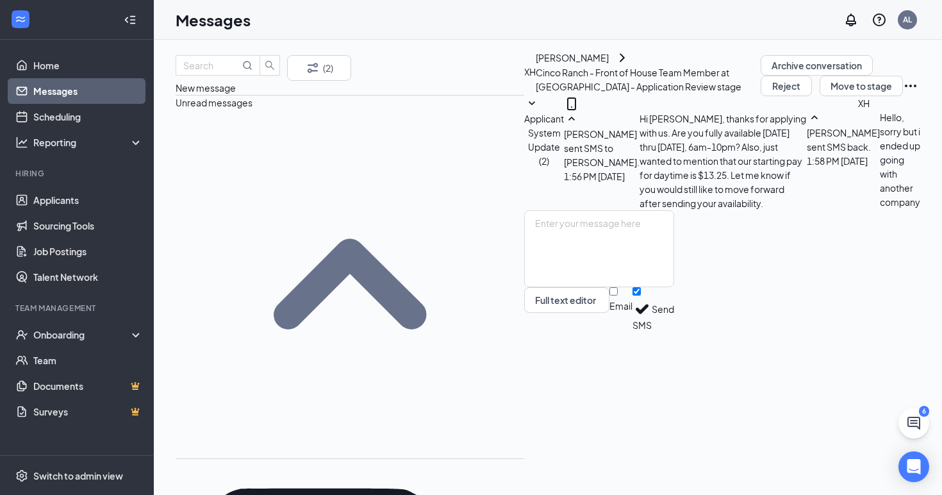
scroll to position [3, 0]
click at [553, 287] on textarea at bounding box center [599, 248] width 150 height 77
type textarea "No problem, thanks and good luck!"
click at [674, 331] on button "Send" at bounding box center [663, 309] width 22 height 44
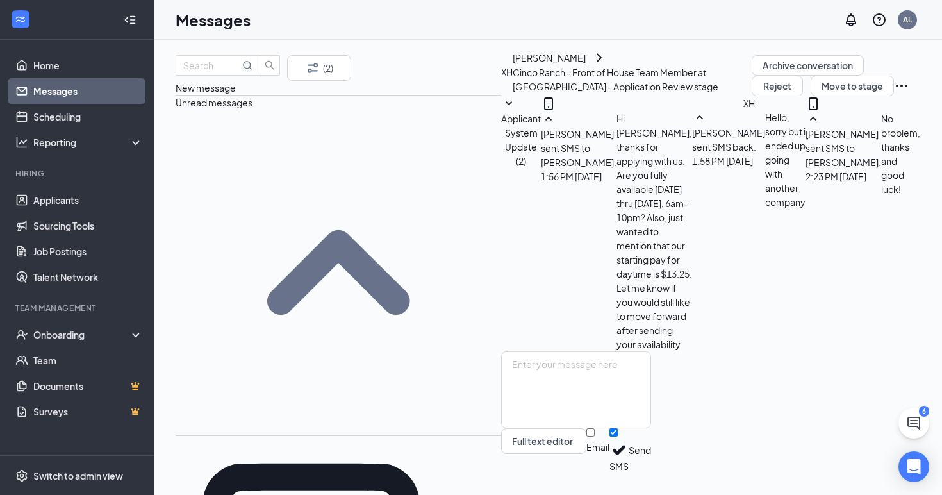
scroll to position [72, 0]
click at [513, 65] on div "[PERSON_NAME]" at bounding box center [549, 58] width 73 height 14
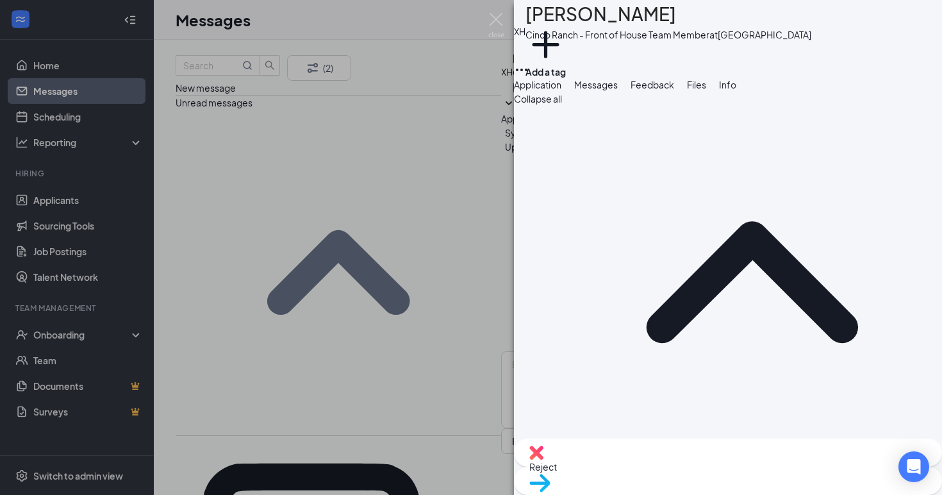
click at [557, 472] on span "Reject" at bounding box center [543, 467] width 28 height 12
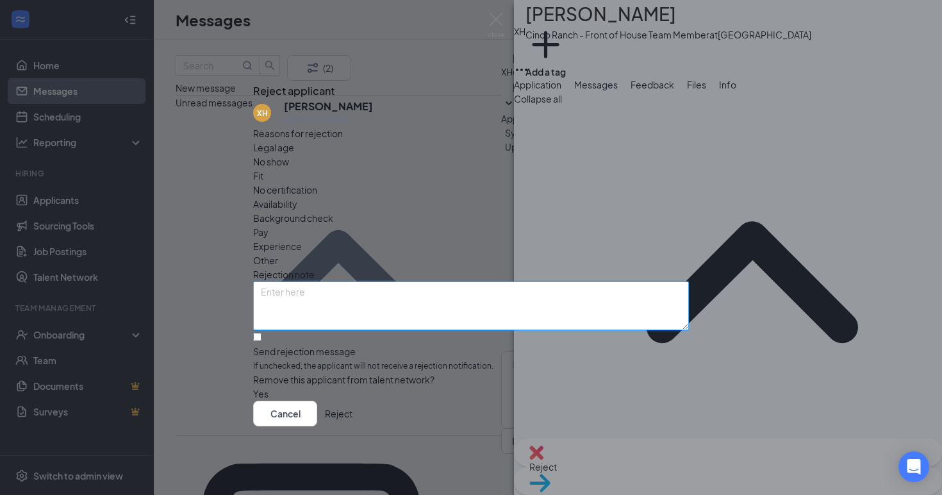
click at [428, 281] on textarea at bounding box center [471, 305] width 436 height 49
type textarea "ended up getting hired for a different company"
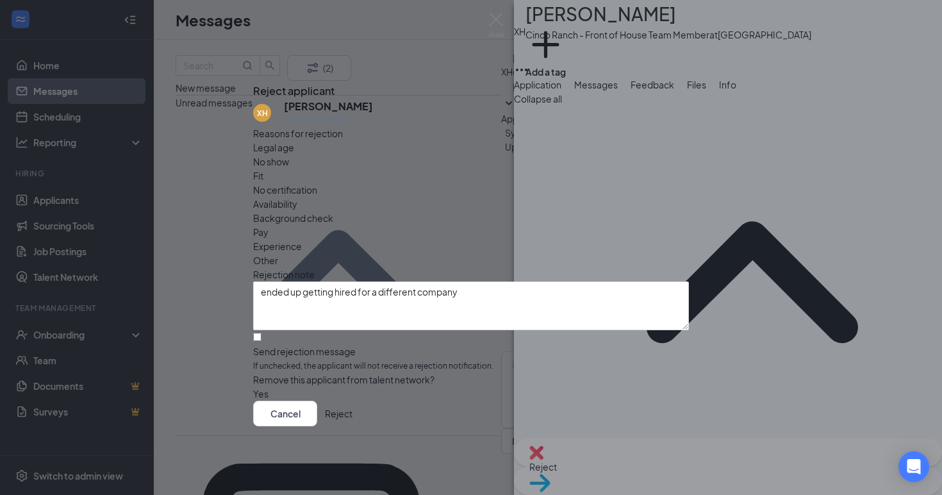
click at [353, 421] on button "Reject" at bounding box center [339, 414] width 28 height 26
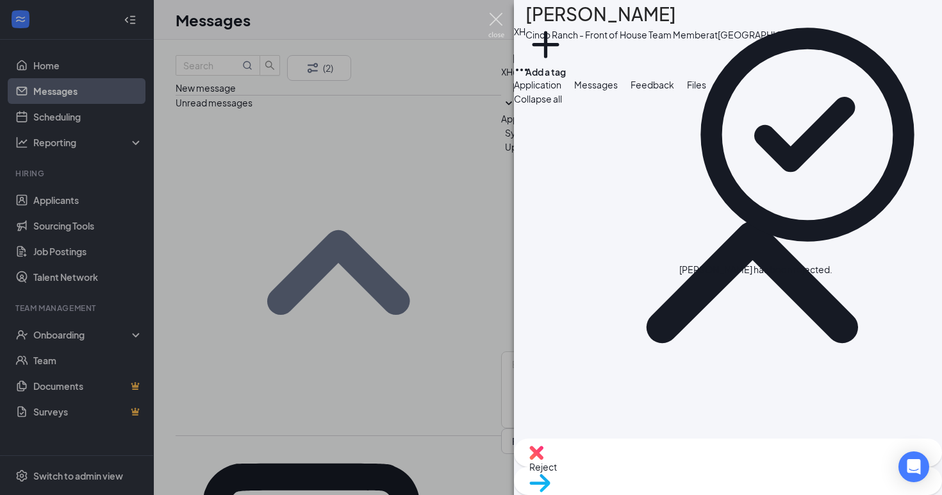
click at [496, 22] on img at bounding box center [496, 25] width 16 height 25
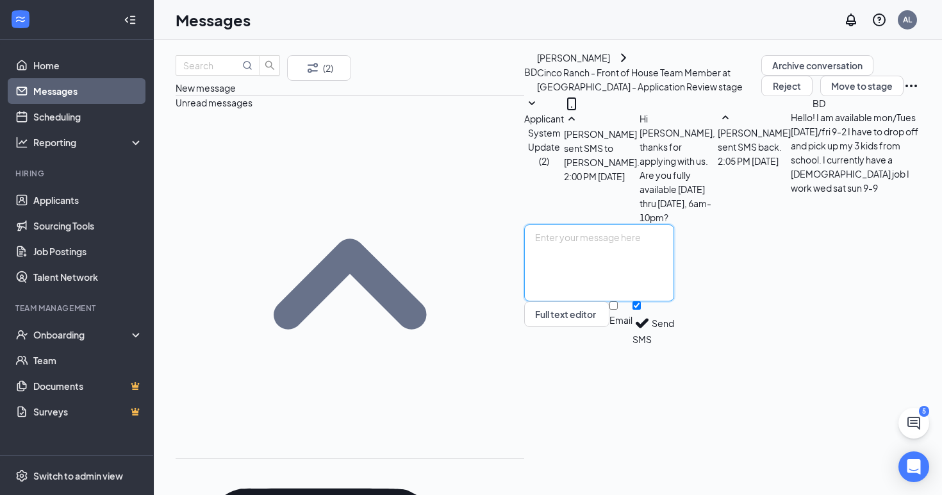
click at [594, 301] on textarea at bounding box center [599, 262] width 150 height 77
type textarea "H"
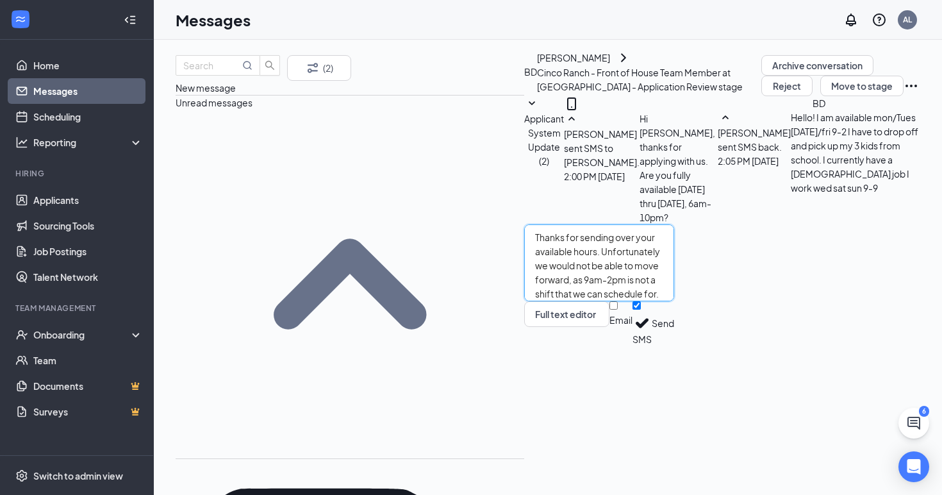
type textarea "Thanks for sending over your available hours. Unfortunately we would not be abl…"
click at [674, 345] on button "Send" at bounding box center [663, 323] width 22 height 44
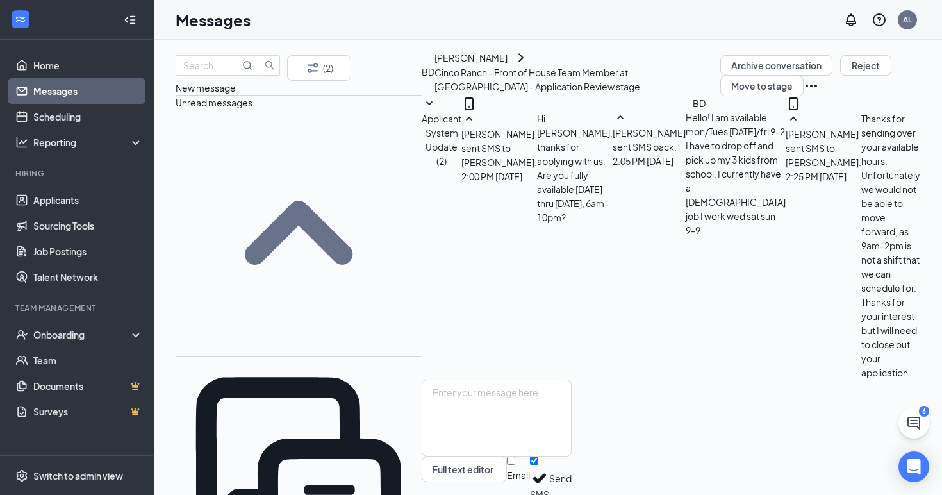
scroll to position [86, 0]
click at [435, 65] on div "[PERSON_NAME]" at bounding box center [471, 58] width 73 height 14
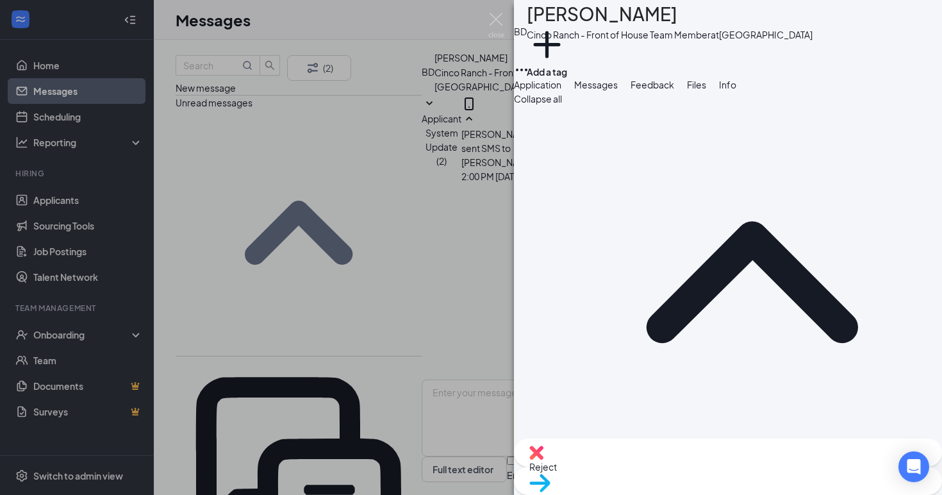
click at [557, 472] on span "Reject" at bounding box center [543, 467] width 28 height 12
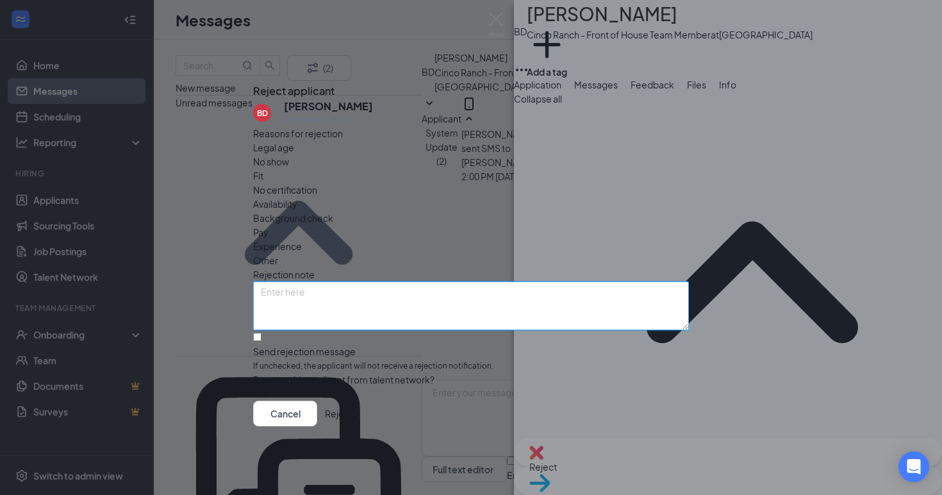
click at [472, 281] on textarea at bounding box center [471, 305] width 436 height 49
type textarea "available hours are not a shift that we can schedule for"
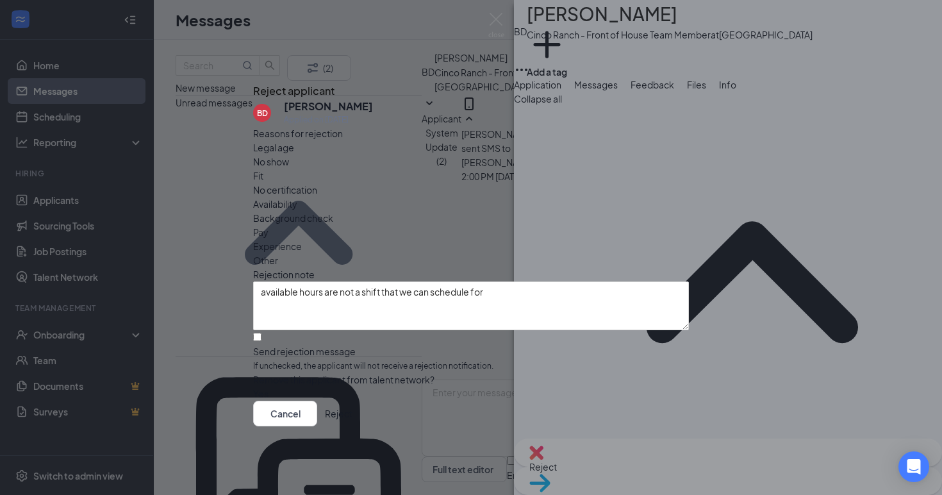
click at [353, 423] on button "Reject" at bounding box center [339, 414] width 28 height 26
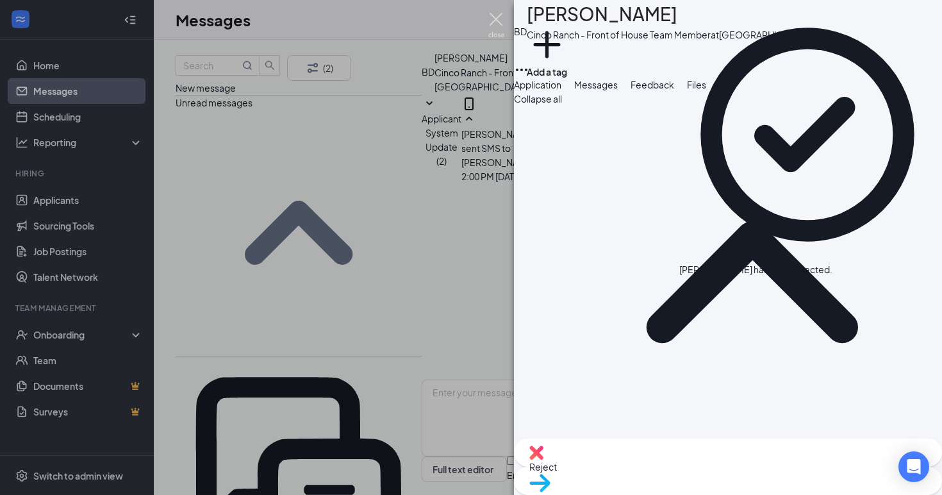
click at [499, 21] on img at bounding box center [496, 25] width 16 height 25
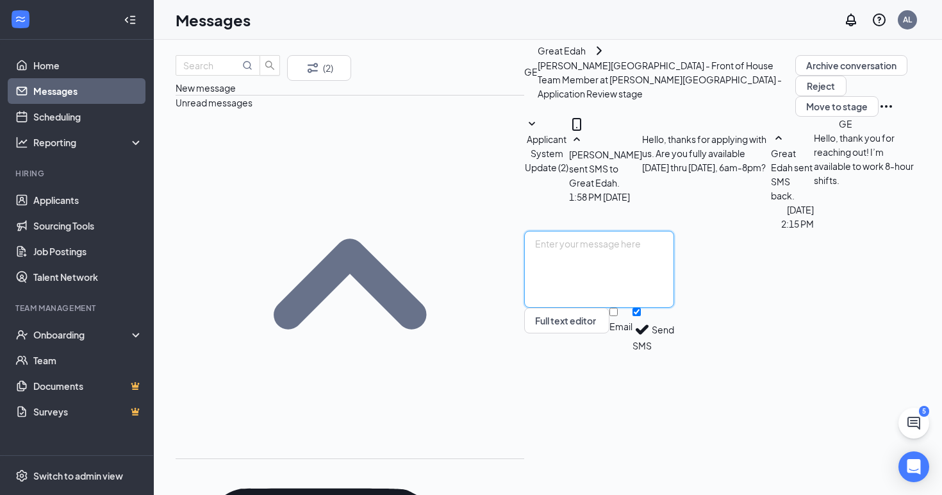
click at [524, 308] on textarea at bounding box center [599, 269] width 150 height 77
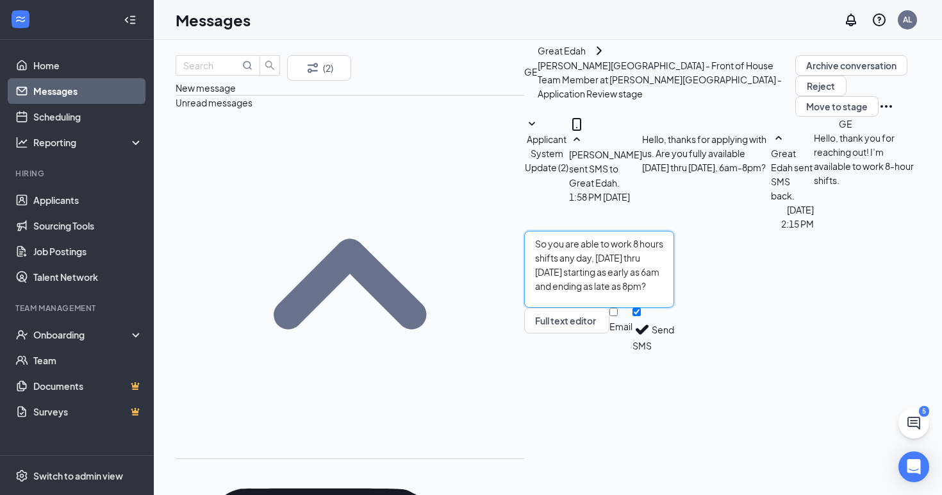
type textarea "So you are able to work 8 hours shifts any day, [DATE] thru [DATE] starting as …"
click at [674, 352] on button "Send" at bounding box center [663, 330] width 22 height 44
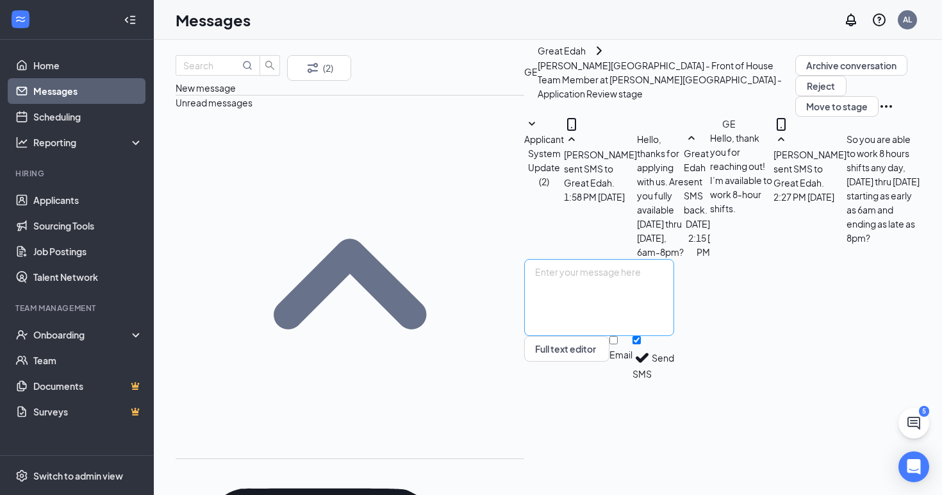
scroll to position [58, 0]
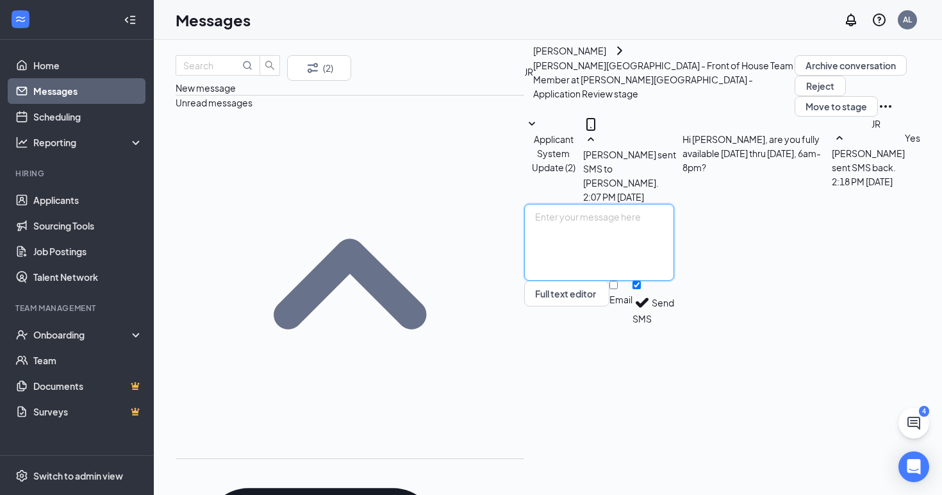
click at [524, 281] on textarea at bounding box center [599, 242] width 150 height 77
paste textarea "Okay, thanks. [DEMOGRAPHIC_DATA]-fil-A [PERSON_NAME] would like to proceed to t…"
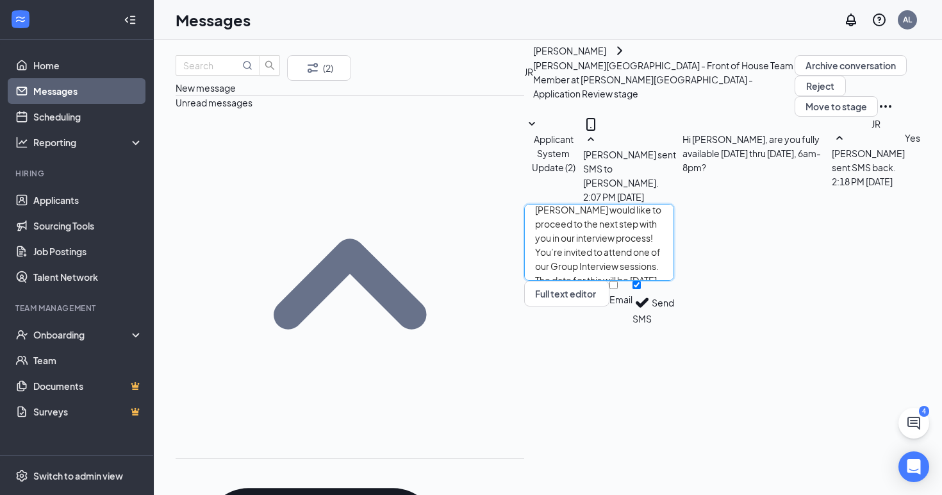
scroll to position [37, 0]
type textarea "Okay, thanks. [DEMOGRAPHIC_DATA]-fil-A [PERSON_NAME] would like to proceed to t…"
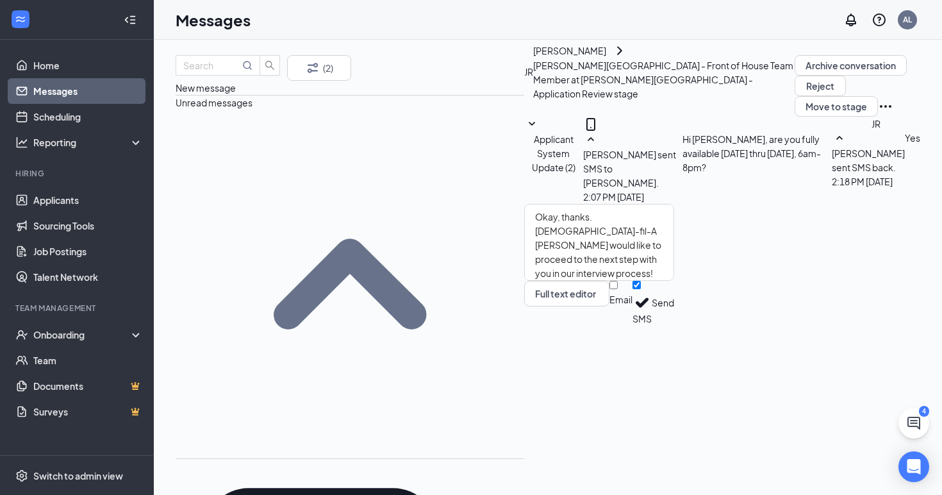
click at [674, 325] on button "Send" at bounding box center [663, 303] width 22 height 44
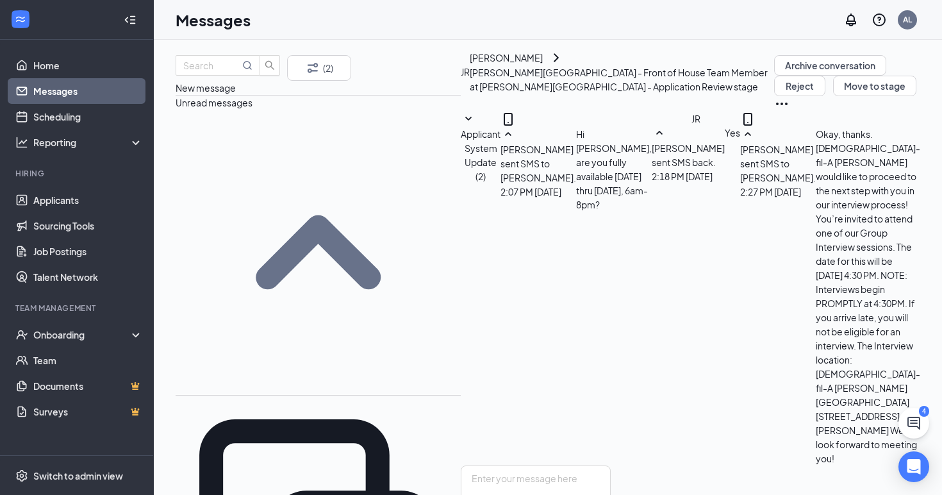
scroll to position [170, 0]
click at [470, 65] on div "[PERSON_NAME]" at bounding box center [506, 58] width 73 height 14
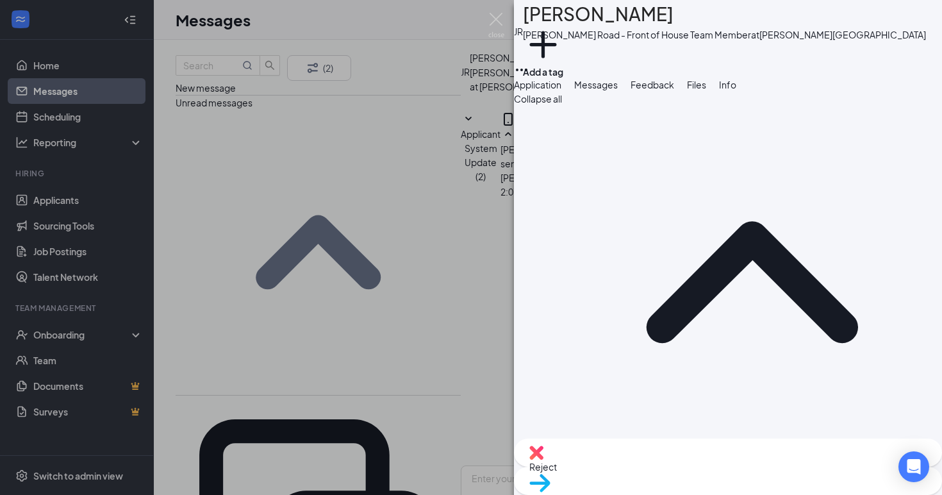
click at [618, 90] on span "Messages" at bounding box center [596, 85] width 44 height 12
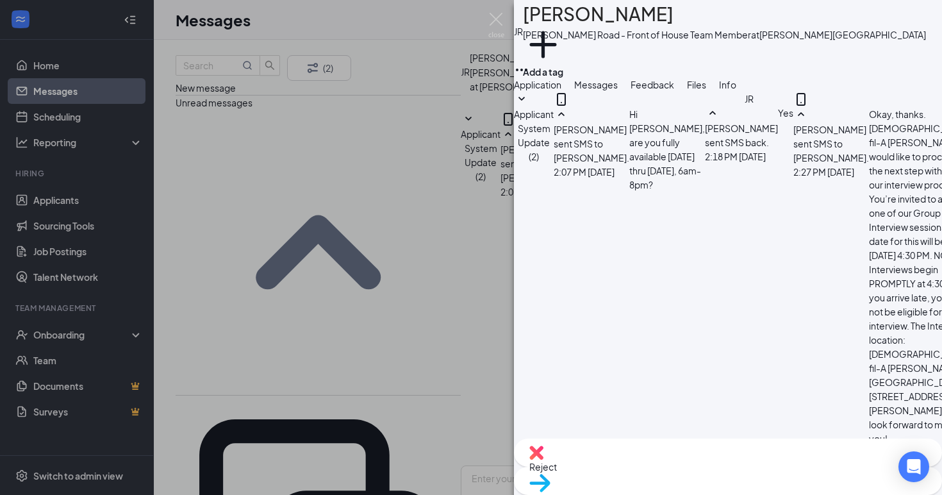
scroll to position [243, 0]
click at [674, 90] on span "Feedback" at bounding box center [653, 85] width 44 height 12
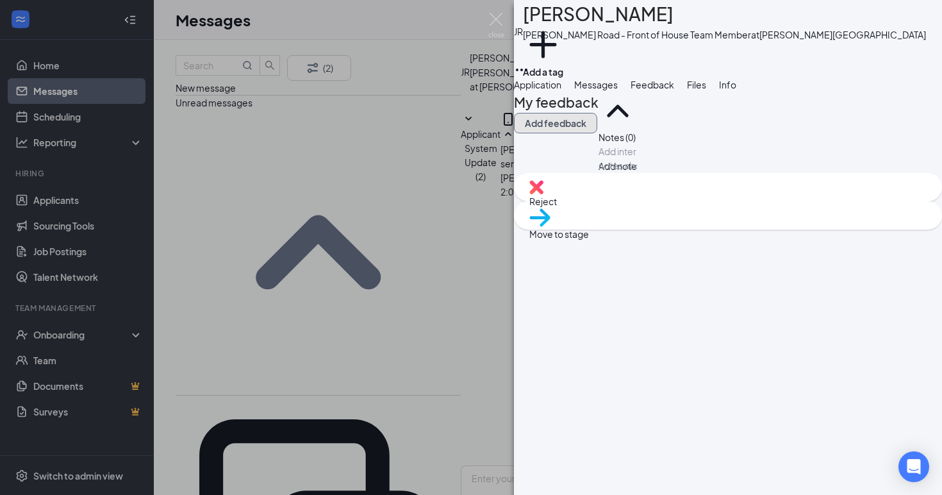
click at [597, 133] on button "Add feedback" at bounding box center [555, 123] width 83 height 21
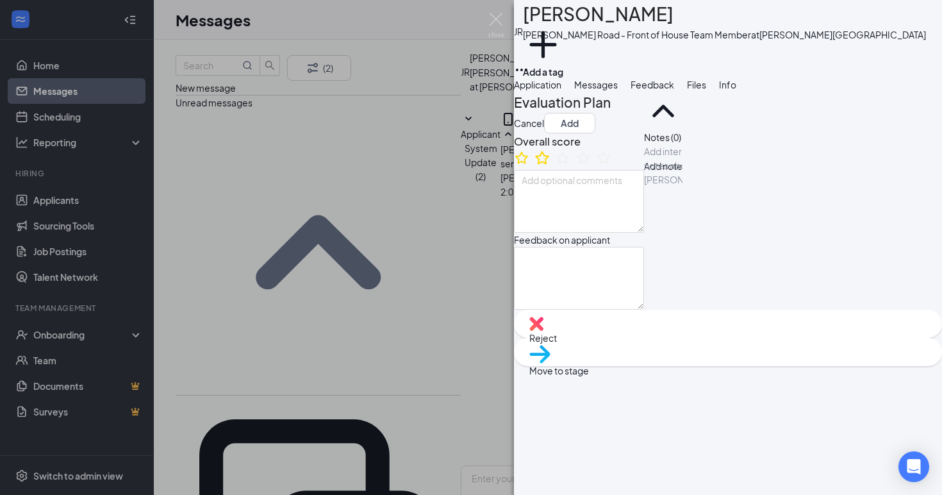
click at [551, 166] on icon "StarBorder" at bounding box center [542, 157] width 17 height 17
click at [595, 133] on button "Add" at bounding box center [569, 123] width 51 height 21
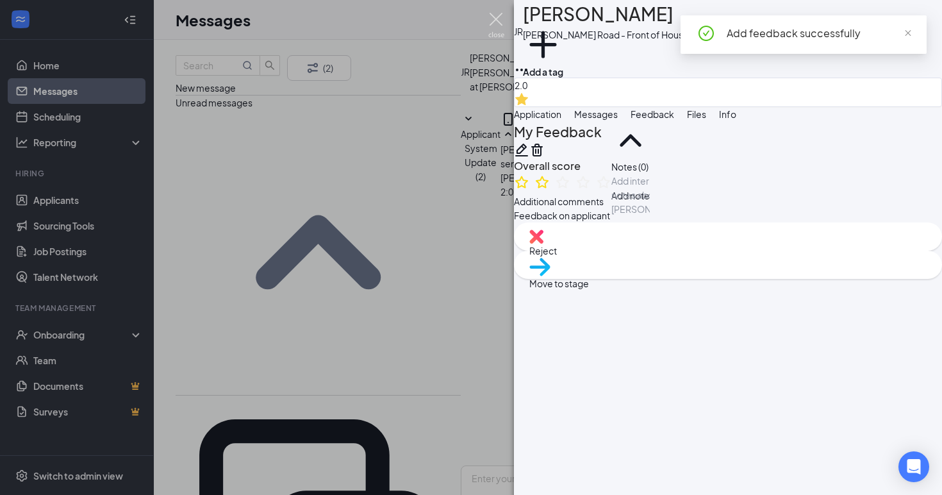
click at [492, 19] on img at bounding box center [496, 25] width 16 height 25
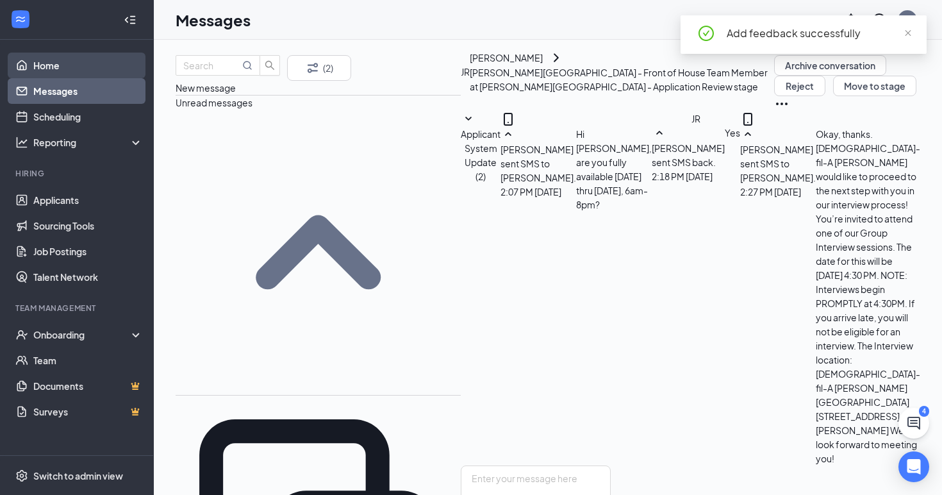
click at [54, 68] on link "Home" at bounding box center [88, 66] width 110 height 26
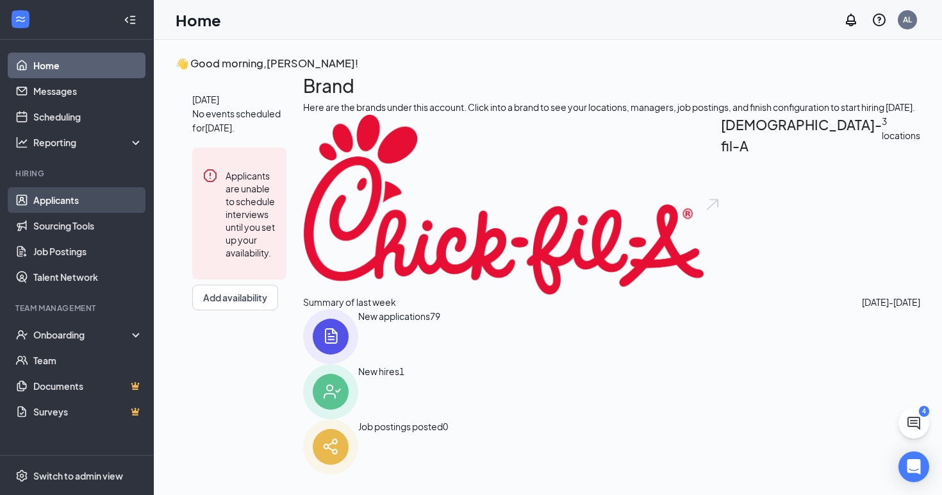
click at [83, 203] on link "Applicants" at bounding box center [88, 200] width 110 height 26
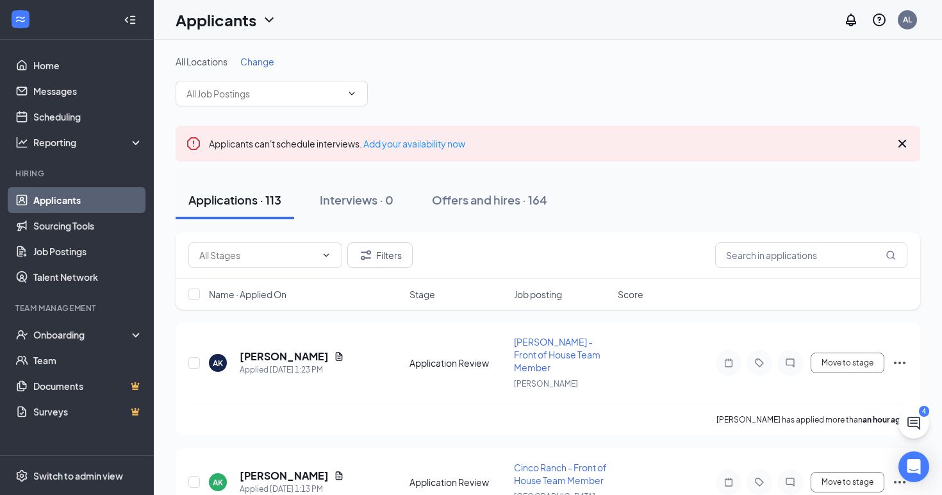
click at [901, 144] on icon "Cross" at bounding box center [903, 144] width 8 height 8
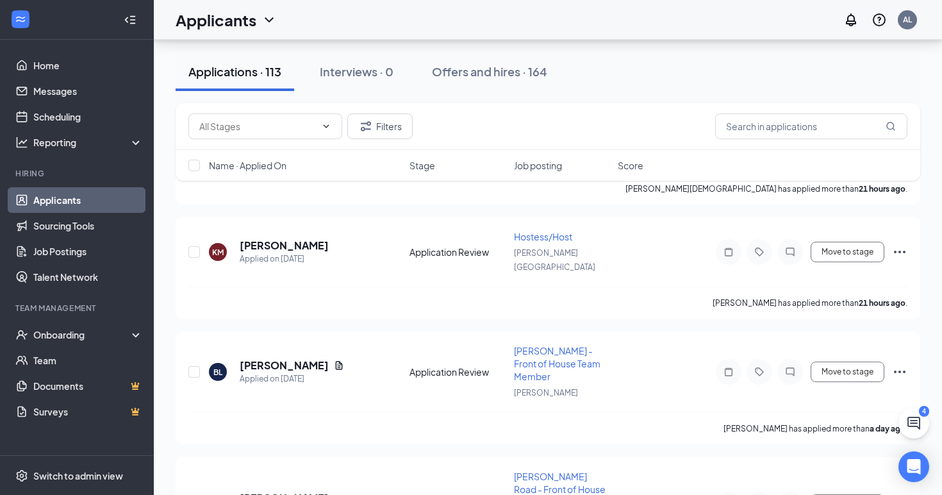
scroll to position [1536, 0]
